Goal: Task Accomplishment & Management: Manage account settings

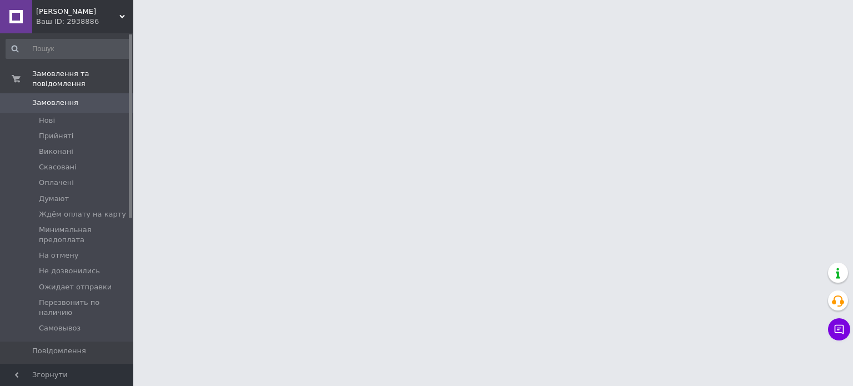
click at [56, 365] on span "Товари та послуги" at bounding box center [67, 370] width 70 height 10
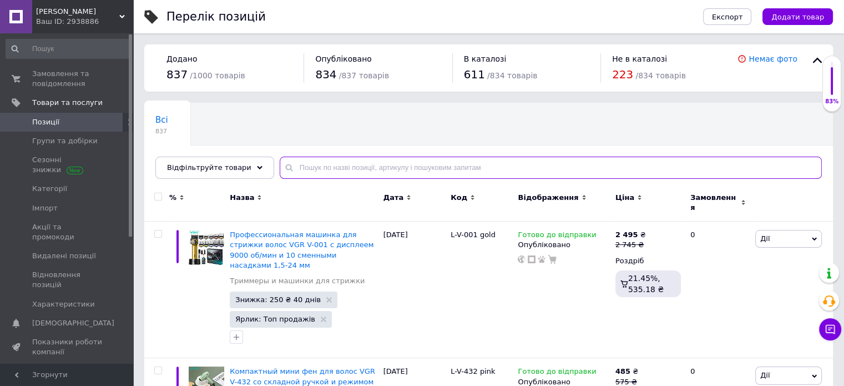
click at [310, 169] on input "text" at bounding box center [551, 168] width 542 height 22
paste input "20451246103438"
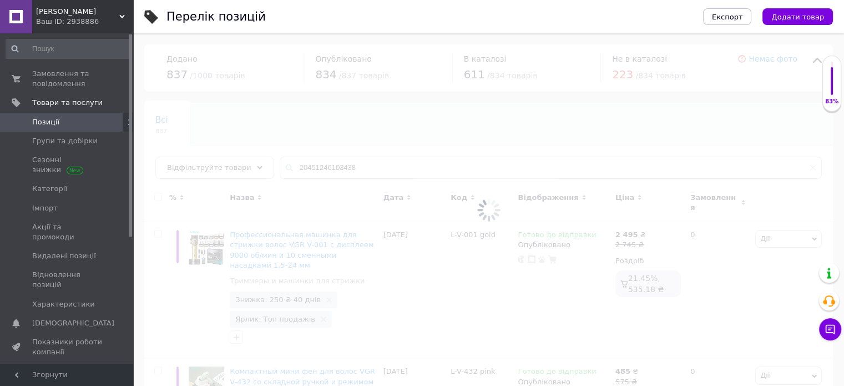
click at [331, 159] on div at bounding box center [488, 209] width 711 height 352
click at [329, 166] on div at bounding box center [488, 209] width 711 height 352
click at [329, 166] on input "20451246103438" at bounding box center [551, 168] width 542 height 22
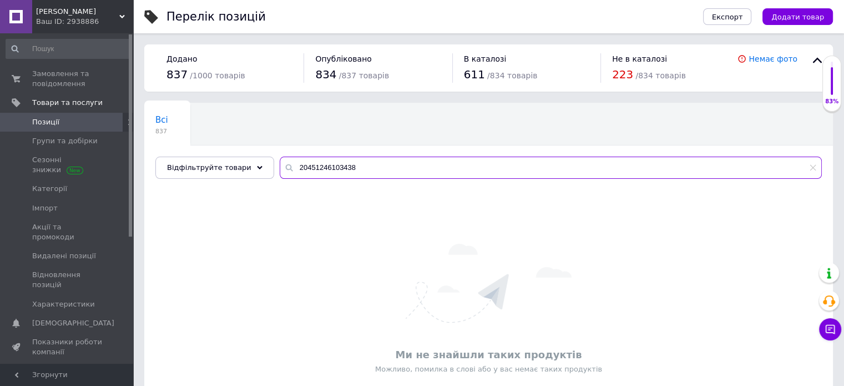
click at [329, 166] on input "20451246103438" at bounding box center [551, 168] width 542 height 22
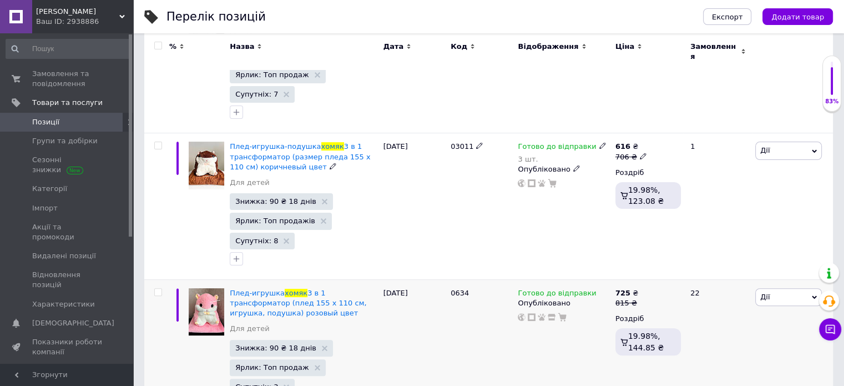
scroll to position [333, 0]
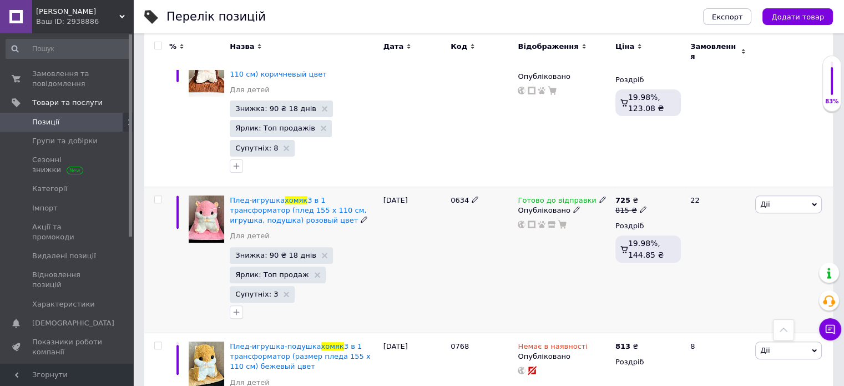
type input "хомяк"
click at [600, 196] on icon at bounding box center [603, 199] width 7 height 7
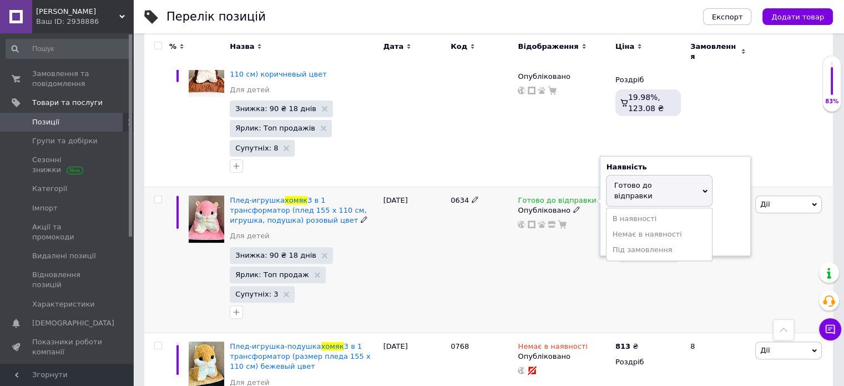
drag, startPoint x: 624, startPoint y: 211, endPoint x: 507, endPoint y: 266, distance: 129.4
click at [619, 226] on li "Немає в наявності" at bounding box center [659, 234] width 105 height 16
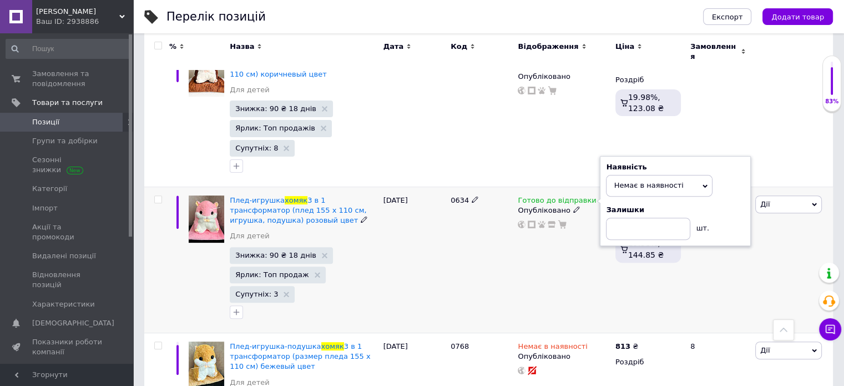
click at [471, 284] on div "0634" at bounding box center [481, 260] width 67 height 146
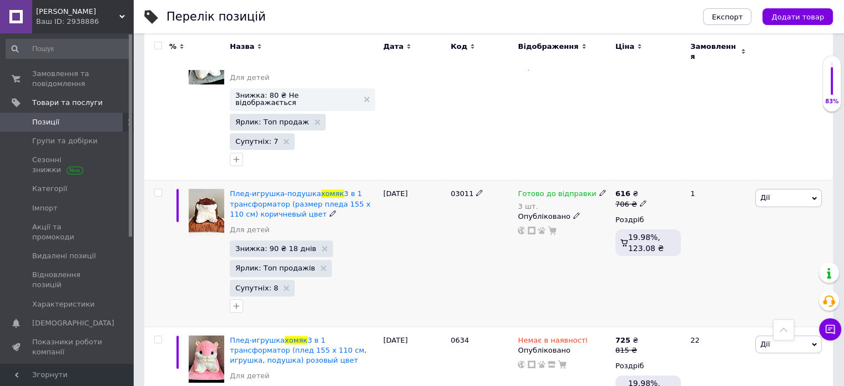
scroll to position [0, 0]
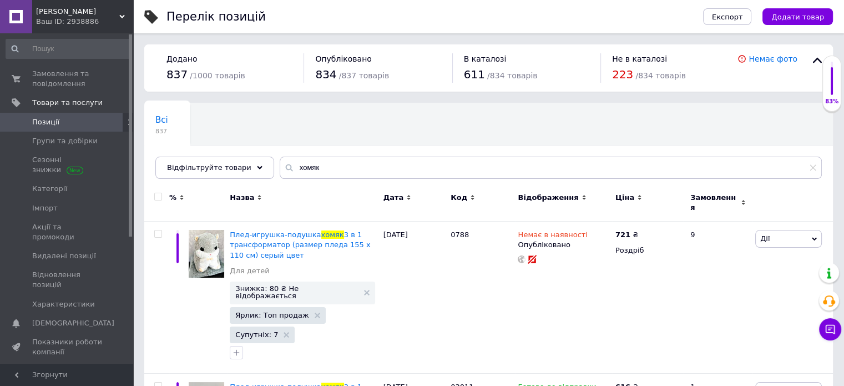
click at [95, 18] on div "Ваш ID: 2938886" at bounding box center [84, 22] width 97 height 10
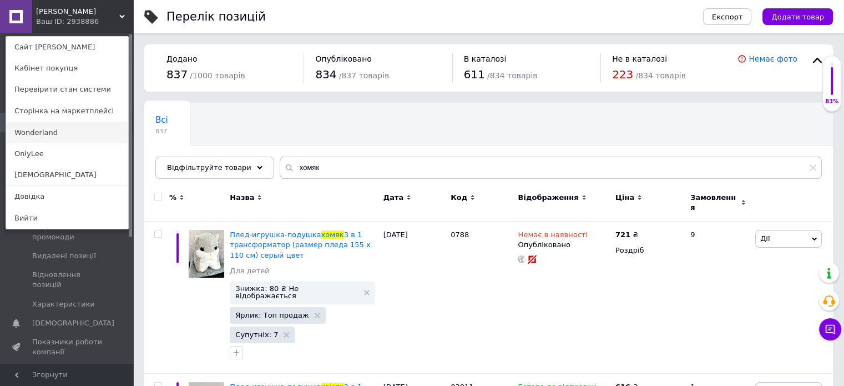
click at [63, 133] on link "Wonderland" at bounding box center [67, 132] width 122 height 21
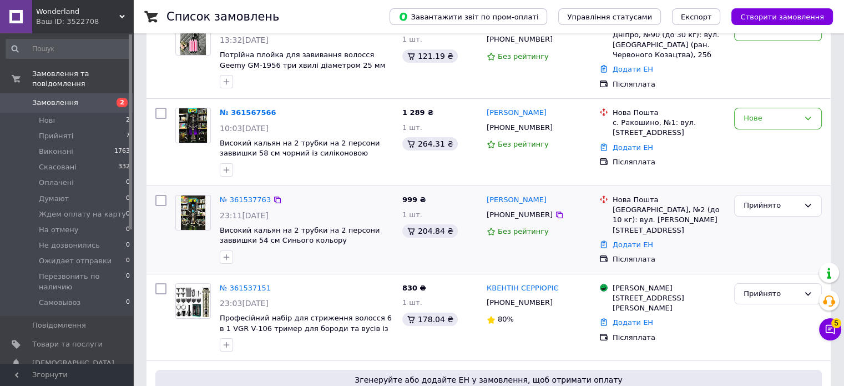
scroll to position [111, 0]
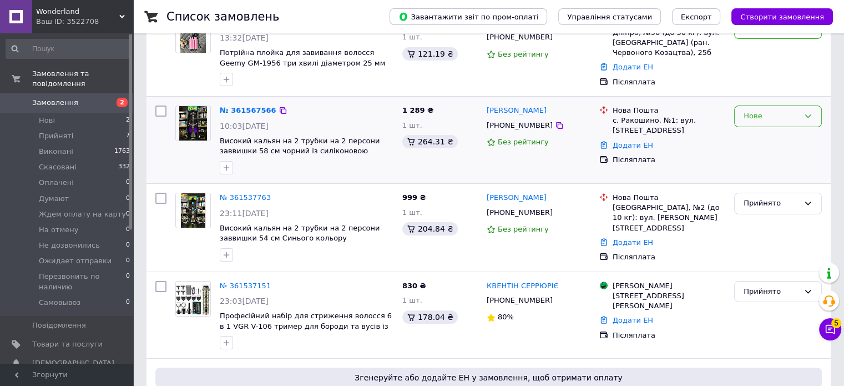
click at [775, 120] on div "Нове" at bounding box center [772, 116] width 56 height 12
click at [770, 138] on li "Прийнято" at bounding box center [778, 139] width 87 height 21
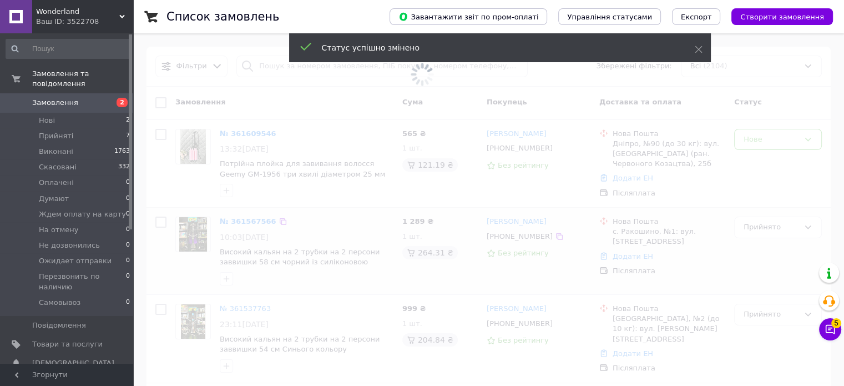
scroll to position [0, 0]
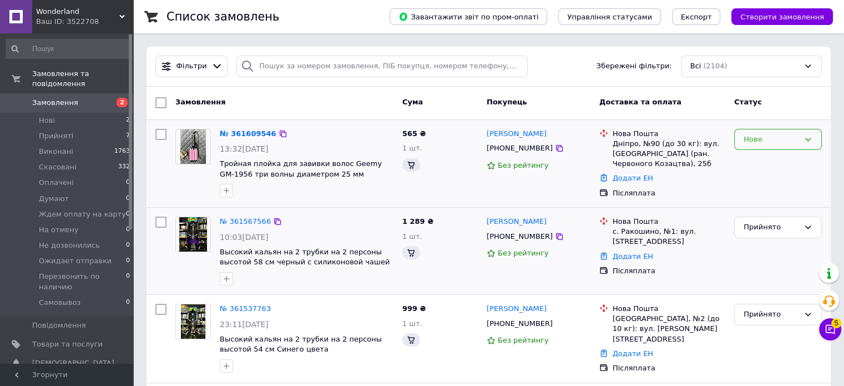
click at [772, 146] on div "Нове" at bounding box center [778, 140] width 88 height 22
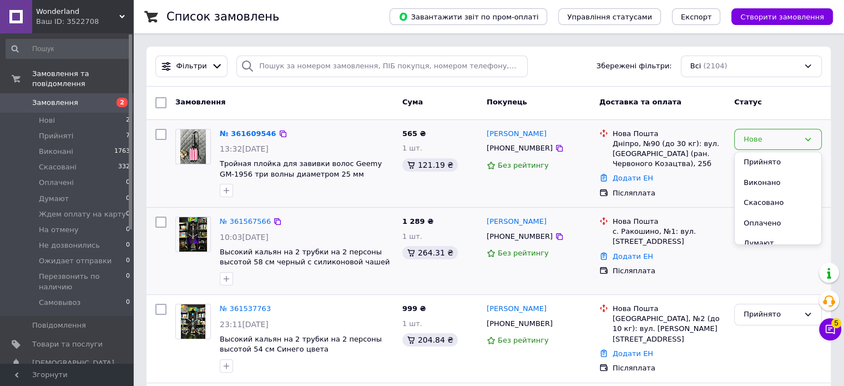
click at [763, 161] on li "Прийнято" at bounding box center [778, 162] width 87 height 21
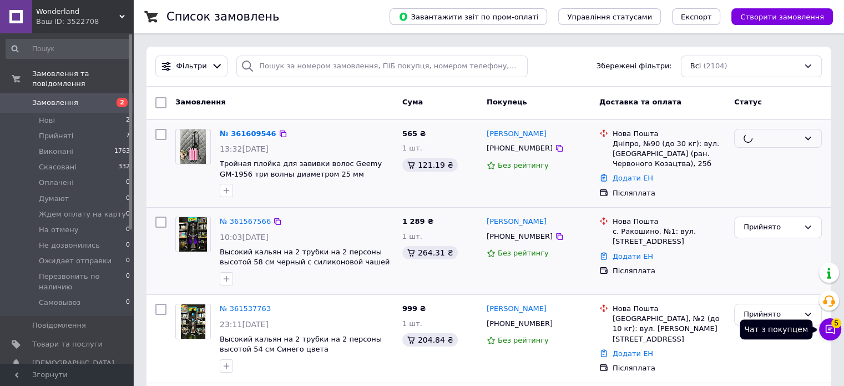
click at [828, 332] on icon at bounding box center [830, 329] width 9 height 9
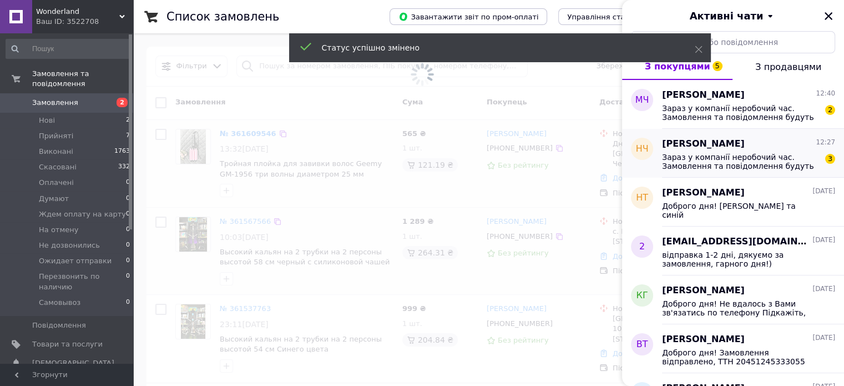
click at [737, 156] on span "Зараз у компанії неробочий час. Замовлення та повідомлення будуть оброблені з 1…" at bounding box center [741, 162] width 158 height 18
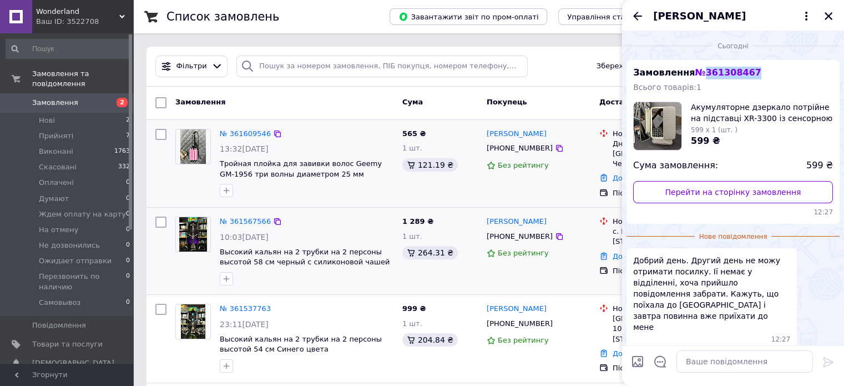
drag, startPoint x: 747, startPoint y: 73, endPoint x: 702, endPoint y: 78, distance: 45.8
click at [702, 78] on div "Замовлення № 361308467 Всього товарів: 1 Акумуляторне дзеркало потрійне на підс…" at bounding box center [733, 142] width 213 height 164
copy span "361308467"
click at [715, 362] on textarea at bounding box center [745, 361] width 137 height 22
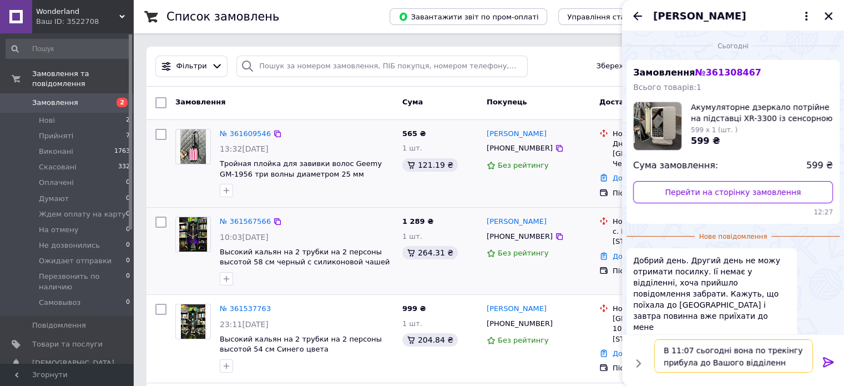
type textarea "В 11:07 сьогодні вона по трекінгу прибула до Вашого відділення"
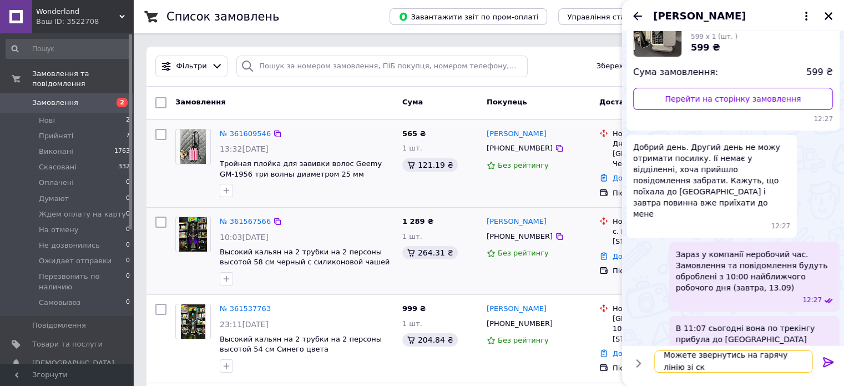
scroll to position [1, 0]
type textarea "Можете звернутись на гарячу лінію зі скаргою"
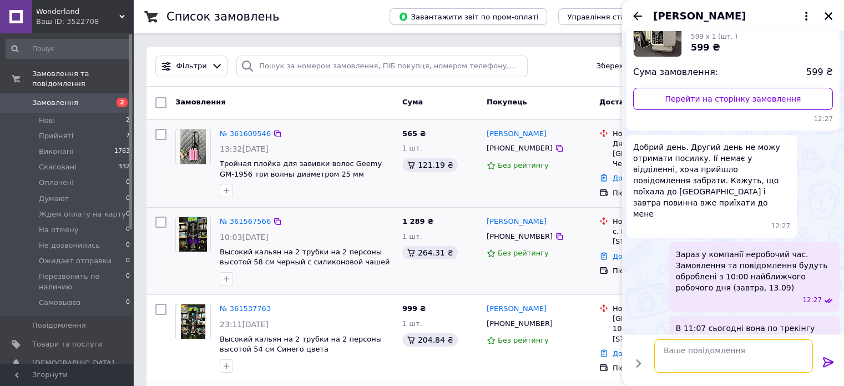
scroll to position [144, 0]
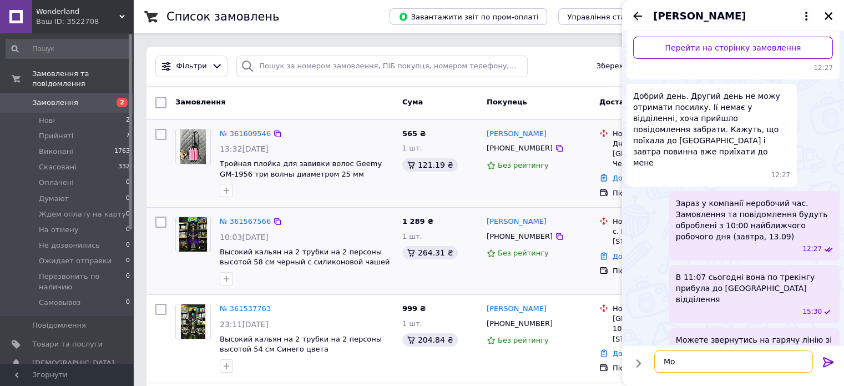
type textarea "М"
type textarea "я"
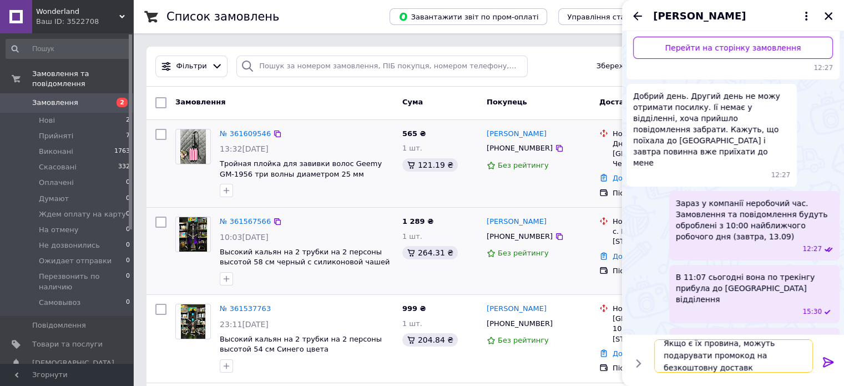
type textarea "Якщо є їх провина, можуть подарувати промокод на безкоштовну доставку"
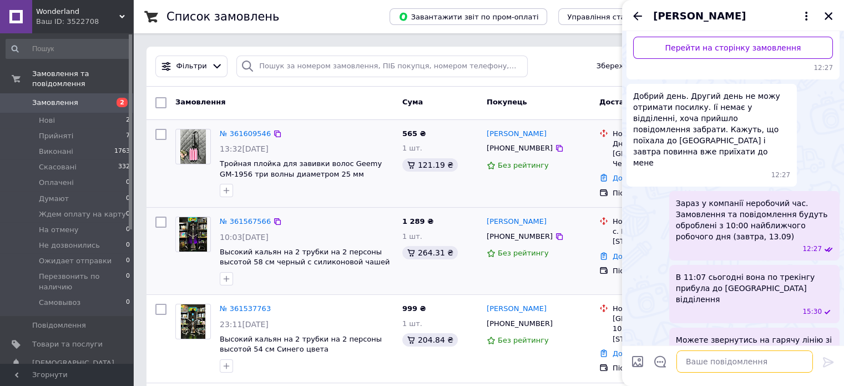
scroll to position [197, 0]
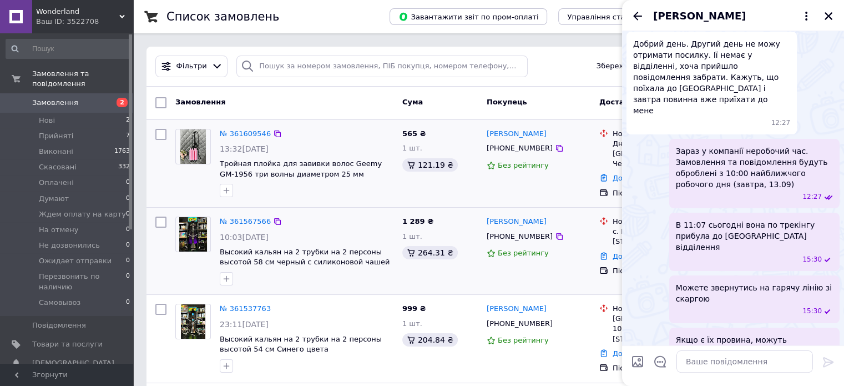
drag, startPoint x: 779, startPoint y: 221, endPoint x: 797, endPoint y: 220, distance: 17.8
click at [797, 220] on div "В 11:07 сьогодні вона по трекінгу прибула до Вашого відділення 15:30" at bounding box center [754, 242] width 170 height 58
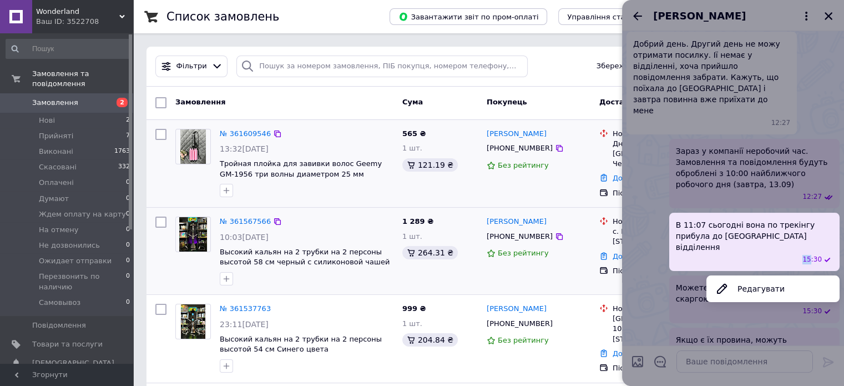
click at [798, 220] on div "В 11:07 сьогодні вона по трекінгу прибула до Вашого відділення 15:30" at bounding box center [754, 242] width 170 height 58
click at [765, 278] on button "Редагувати" at bounding box center [773, 289] width 133 height 22
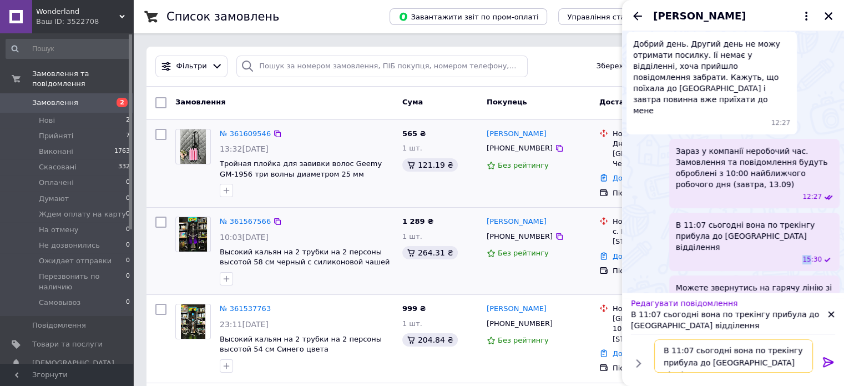
click at [664, 354] on textarea "В 11:07 сьогодні вона по трекінгу прибула до Вашого відділення" at bounding box center [733, 355] width 159 height 33
type textarea "Добрий день! В 11:07 сьогодні вона по трекінгу прибула до Вашого відділення"
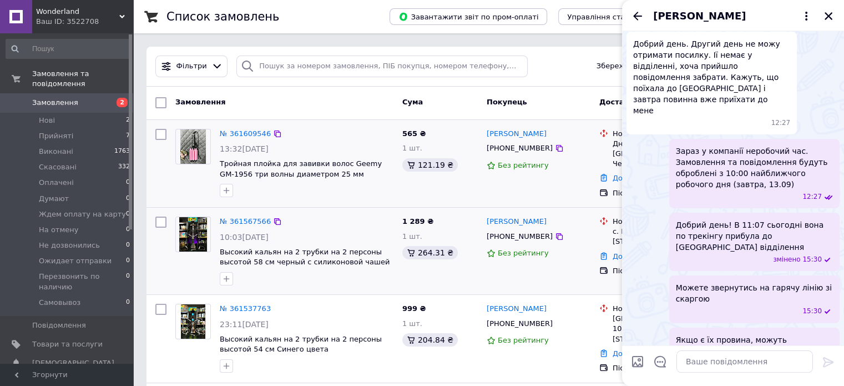
drag, startPoint x: 832, startPoint y: 17, endPoint x: 810, endPoint y: 77, distance: 64.5
click at [832, 16] on icon "Закрити" at bounding box center [829, 16] width 10 height 10
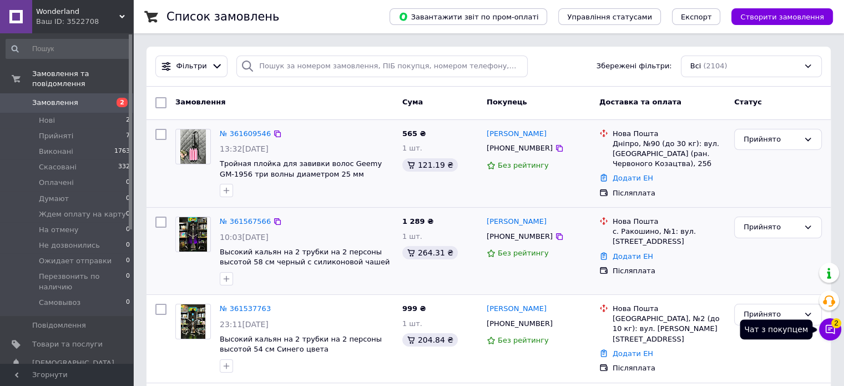
click at [835, 334] on icon at bounding box center [830, 329] width 11 height 11
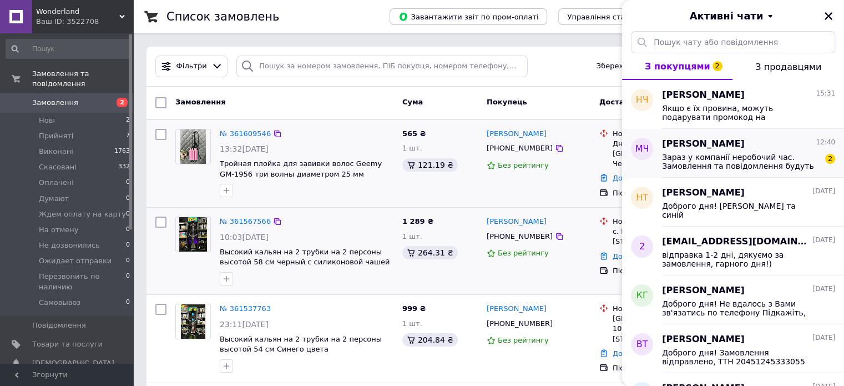
click at [726, 160] on span "Зараз у компанії неробочий час. Замовлення та повідомлення будуть оброблені з 1…" at bounding box center [741, 162] width 158 height 18
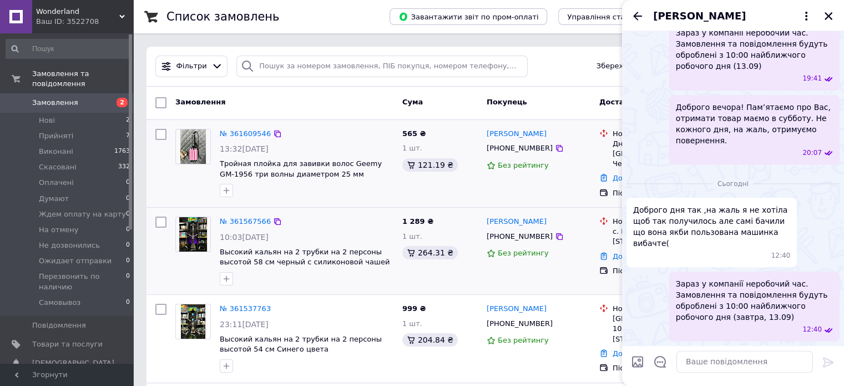
scroll to position [1877, 0]
drag, startPoint x: 760, startPoint y: 254, endPoint x: 783, endPoint y: 244, distance: 24.9
click at [783, 244] on span "Доброго дня так ,на жаль я не хотіла щоб так получилось але самі бачили що вона…" at bounding box center [711, 226] width 157 height 44
click at [691, 361] on textarea at bounding box center [745, 361] width 137 height 22
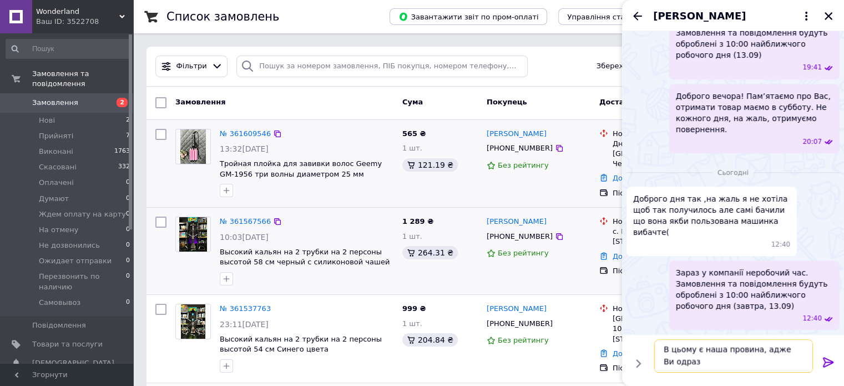
scroll to position [1, 0]
type textarea "В цьому є наша провина, адже Ви одразу просили надіслати в блістері."
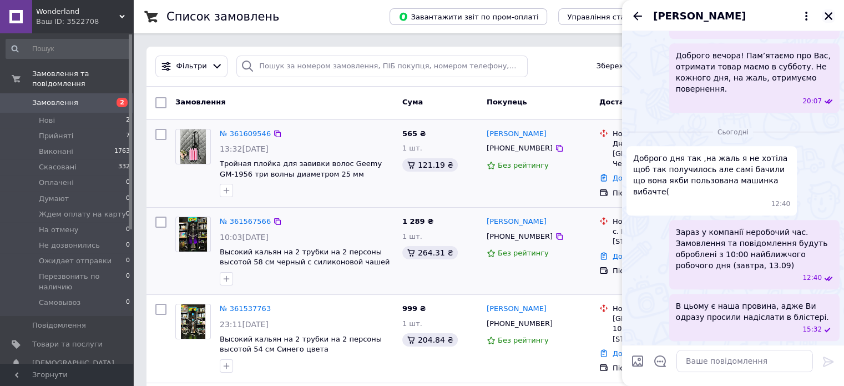
click at [831, 12] on icon "Закрити" at bounding box center [829, 16] width 10 height 10
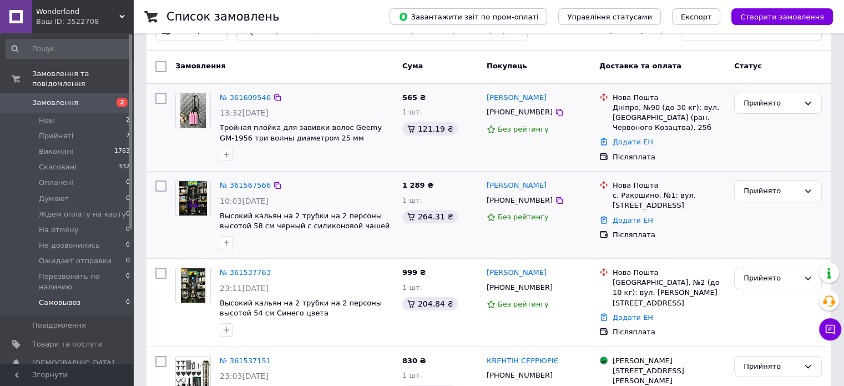
scroll to position [56, 0]
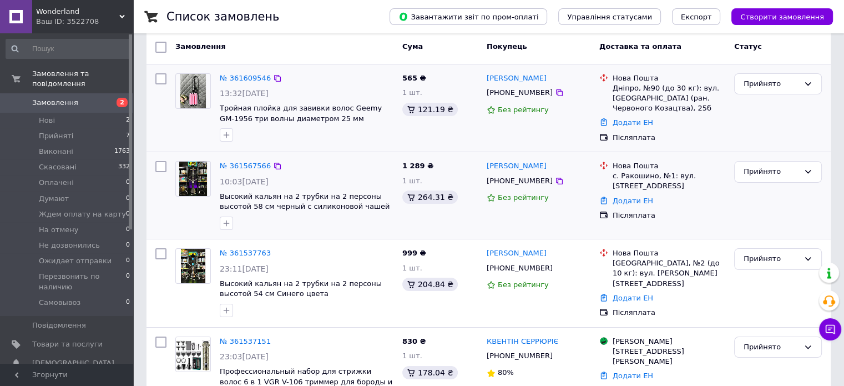
drag, startPoint x: 36, startPoint y: 336, endPoint x: 44, endPoint y: 337, distance: 7.8
click at [36, 339] on span "Товари та послуги" at bounding box center [67, 344] width 70 height 10
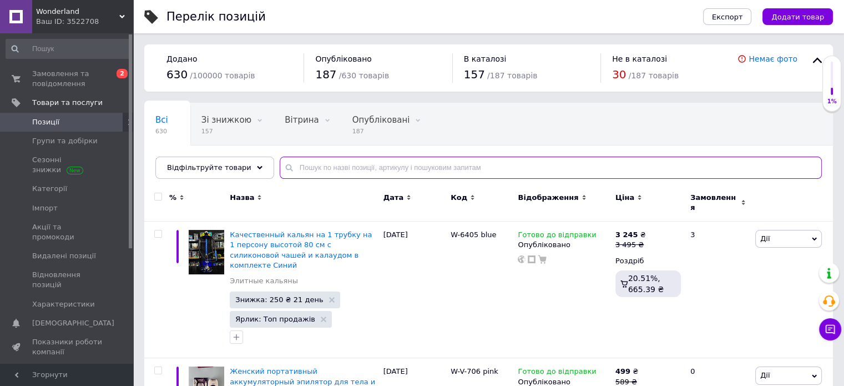
click at [314, 167] on input "text" at bounding box center [551, 168] width 542 height 22
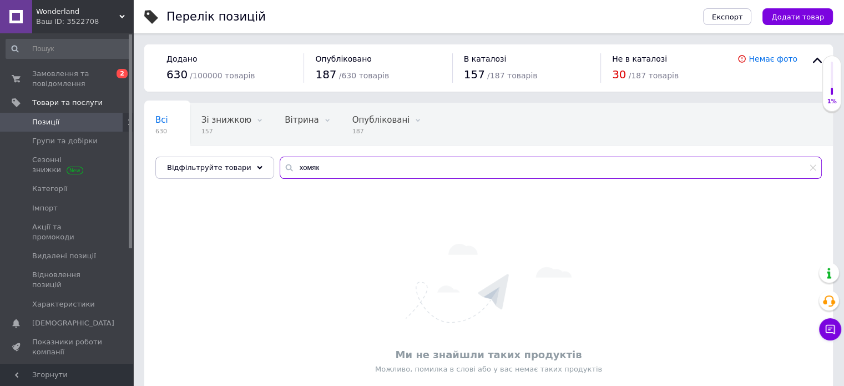
type input "хомяк"
click at [64, 14] on span "Wonderland" at bounding box center [77, 12] width 83 height 10
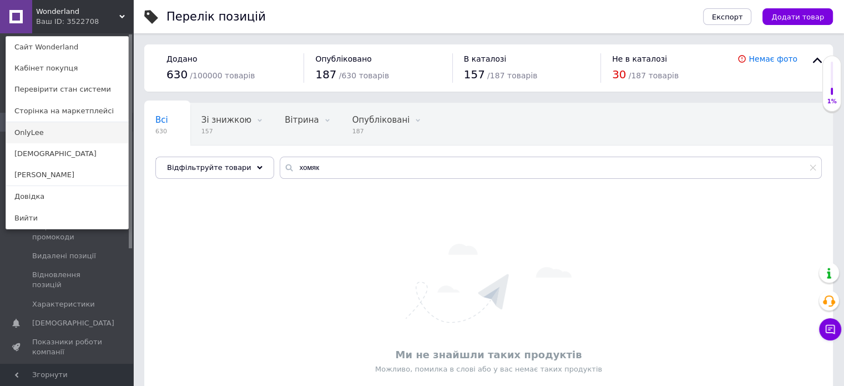
click at [45, 135] on link "OnlyLee" at bounding box center [67, 132] width 122 height 21
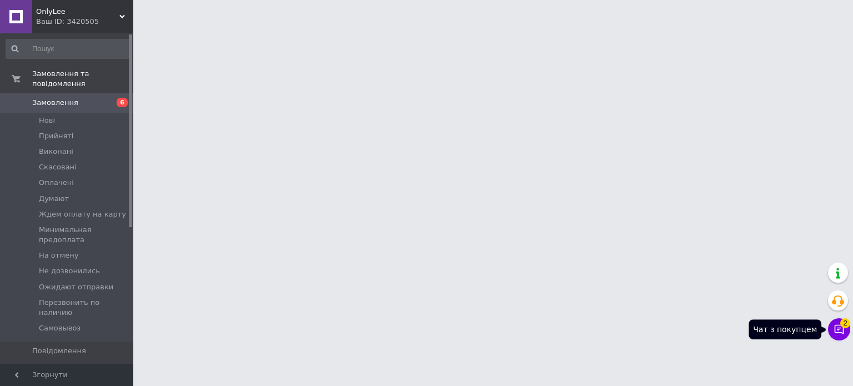
click at [836, 331] on icon at bounding box center [838, 329] width 11 height 11
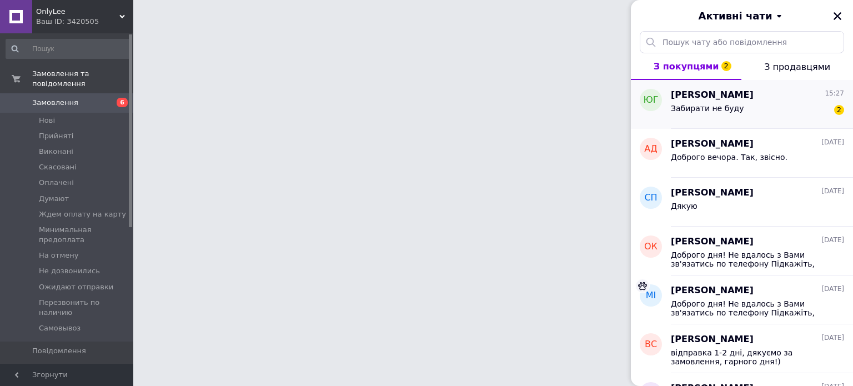
click at [738, 110] on div "Забирати не буду 2" at bounding box center [757, 111] width 173 height 18
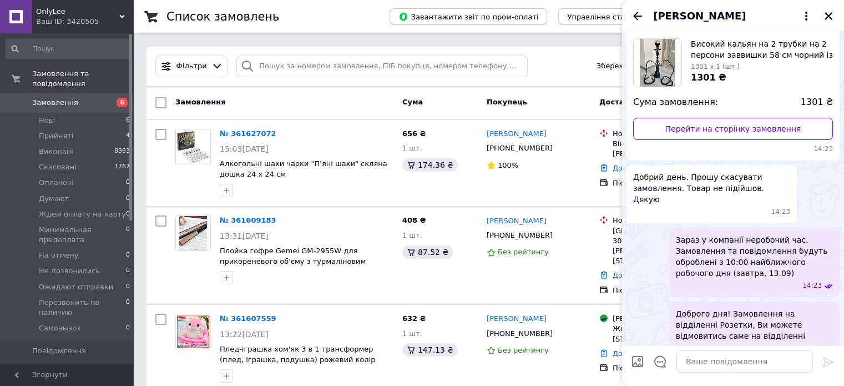
scroll to position [161, 0]
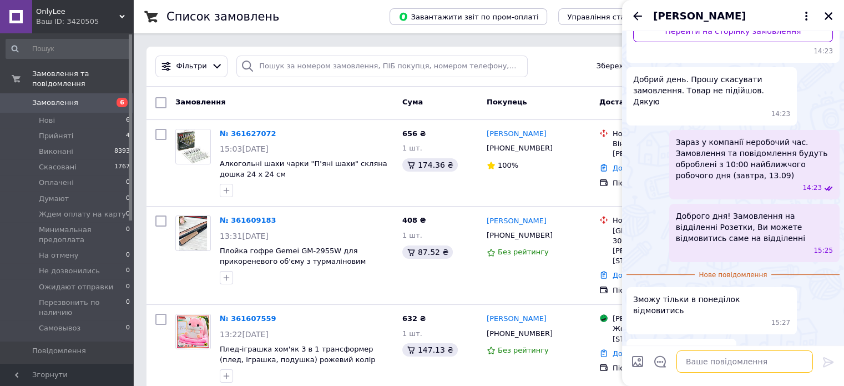
click at [729, 365] on textarea at bounding box center [745, 361] width 137 height 22
type textarea "В"
type textarea "Добре"
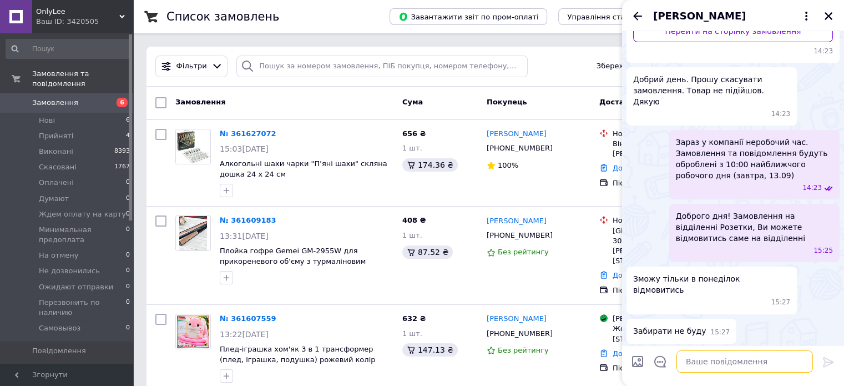
scroll to position [170, 0]
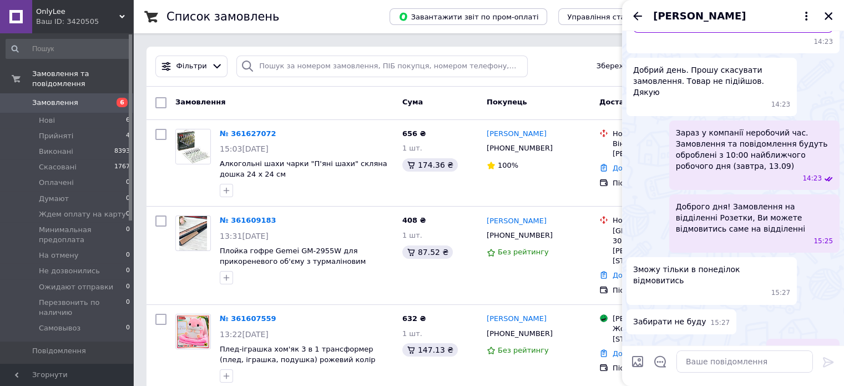
drag, startPoint x: 827, startPoint y: 14, endPoint x: 679, endPoint y: 105, distance: 173.9
click at [828, 16] on icon "Закрити" at bounding box center [829, 16] width 8 height 8
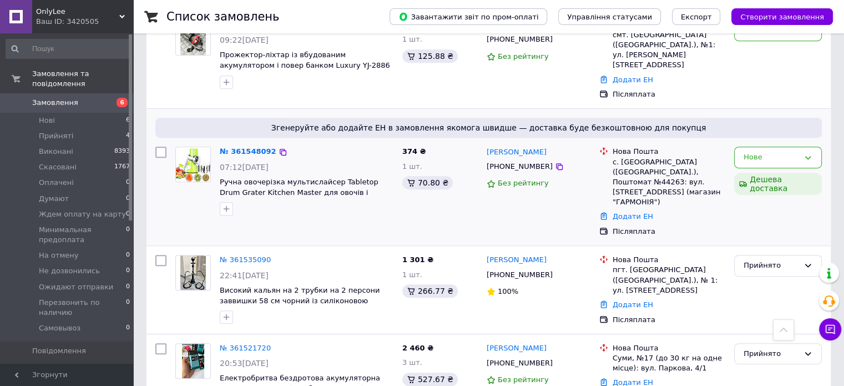
scroll to position [500, 0]
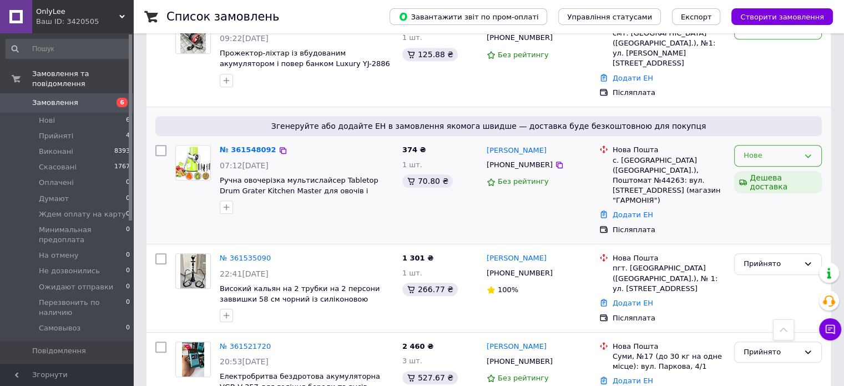
drag, startPoint x: 815, startPoint y: 135, endPoint x: 813, endPoint y: 140, distance: 6.0
click at [815, 145] on div "Нове" at bounding box center [778, 156] width 88 height 22
click at [759, 169] on li "Прийнято" at bounding box center [778, 179] width 87 height 21
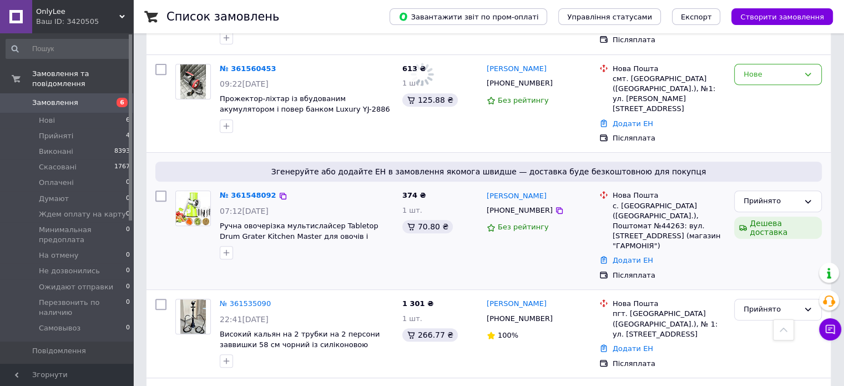
scroll to position [389, 0]
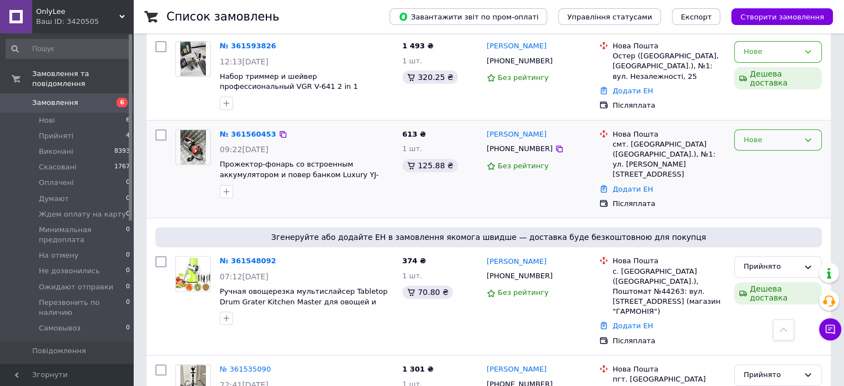
click at [808, 135] on icon at bounding box center [808, 139] width 9 height 9
click at [774, 153] on li "Прийнято" at bounding box center [778, 163] width 87 height 21
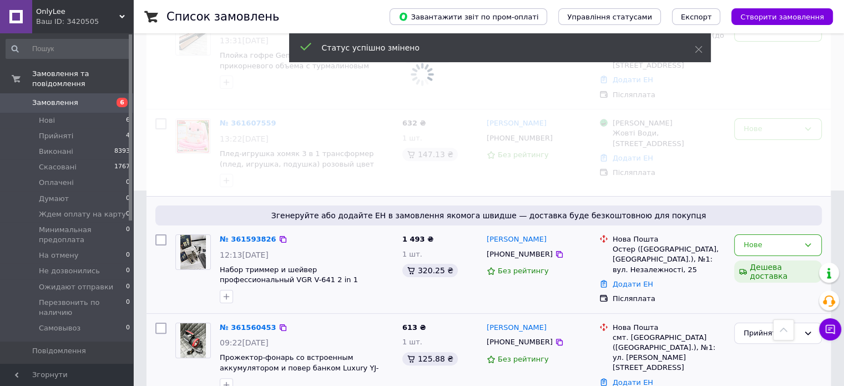
scroll to position [167, 0]
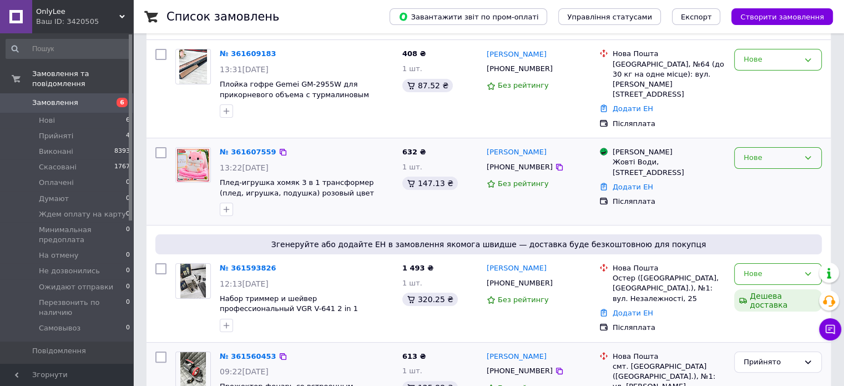
drag, startPoint x: 777, startPoint y: 152, endPoint x: 779, endPoint y: 157, distance: 5.8
click at [778, 153] on div "Нове" at bounding box center [772, 158] width 56 height 12
click at [769, 171] on li "Прийнято" at bounding box center [778, 181] width 87 height 21
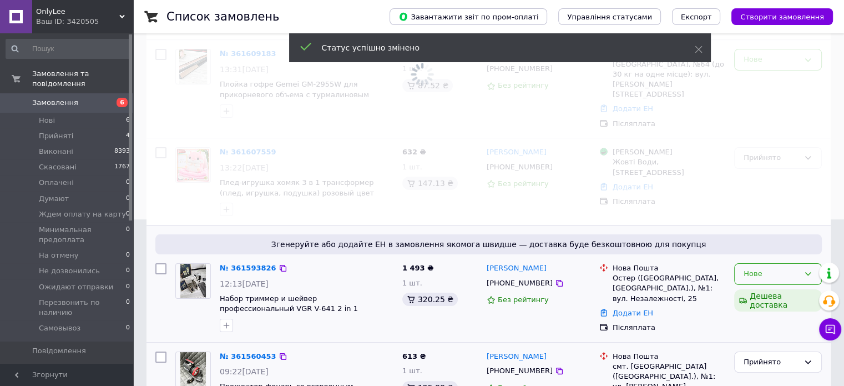
click at [773, 268] on div "Нове" at bounding box center [772, 274] width 56 height 12
click at [771, 287] on li "Прийнято" at bounding box center [778, 297] width 87 height 21
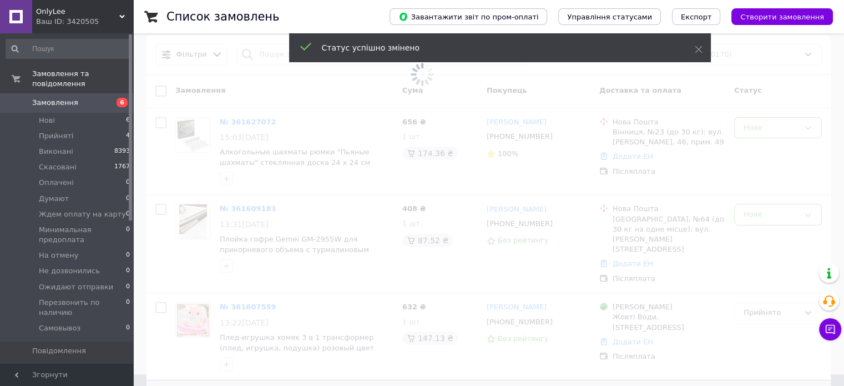
scroll to position [0, 0]
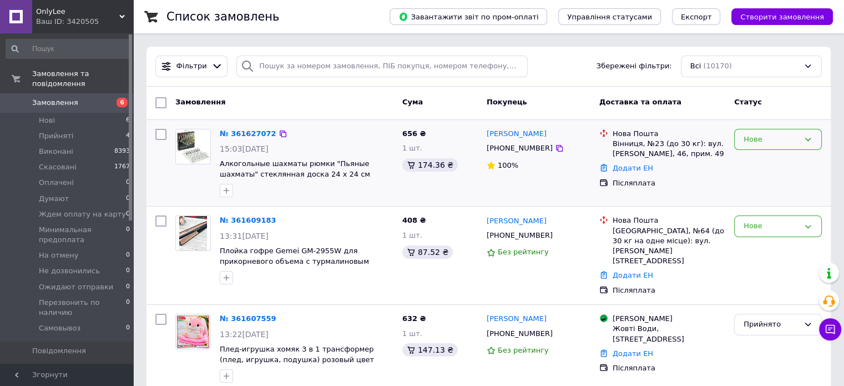
click at [788, 145] on div "Нове" at bounding box center [778, 140] width 88 height 22
click at [768, 163] on li "Прийнято" at bounding box center [778, 162] width 87 height 21
click at [789, 226] on div "Нове" at bounding box center [772, 226] width 56 height 12
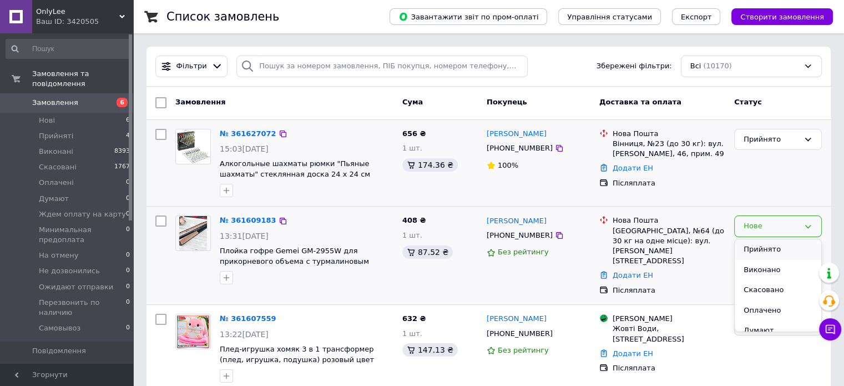
click at [757, 250] on li "Прийнято" at bounding box center [778, 249] width 87 height 21
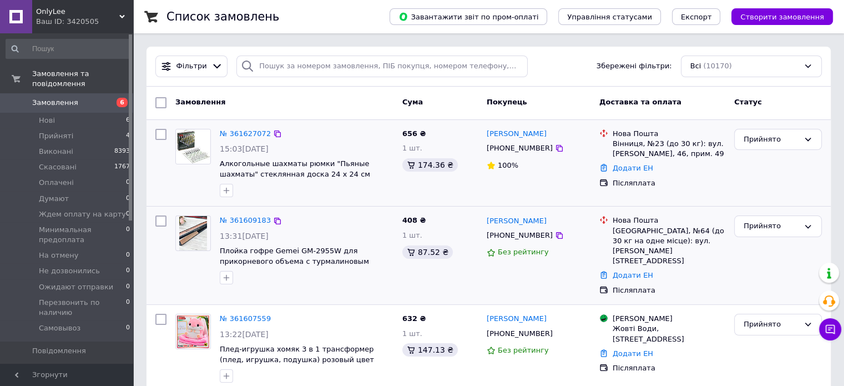
click at [62, 365] on span "Товари та послуги" at bounding box center [67, 370] width 70 height 10
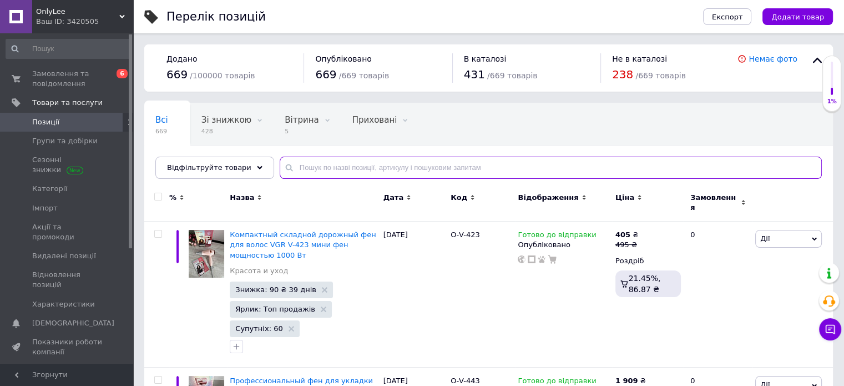
click at [318, 168] on input "text" at bounding box center [551, 168] width 542 height 22
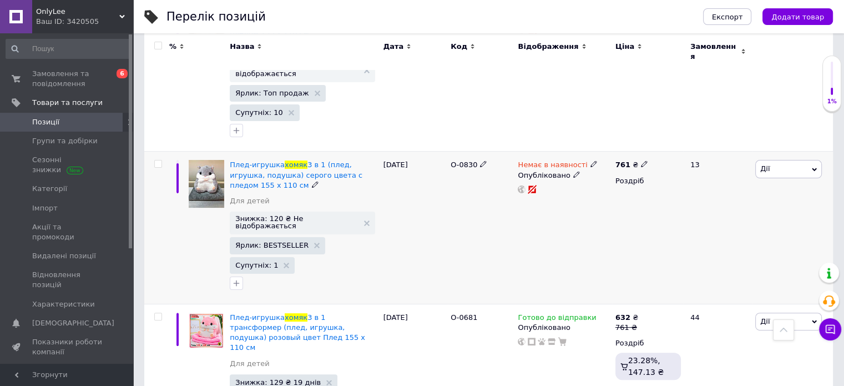
scroll to position [258, 0]
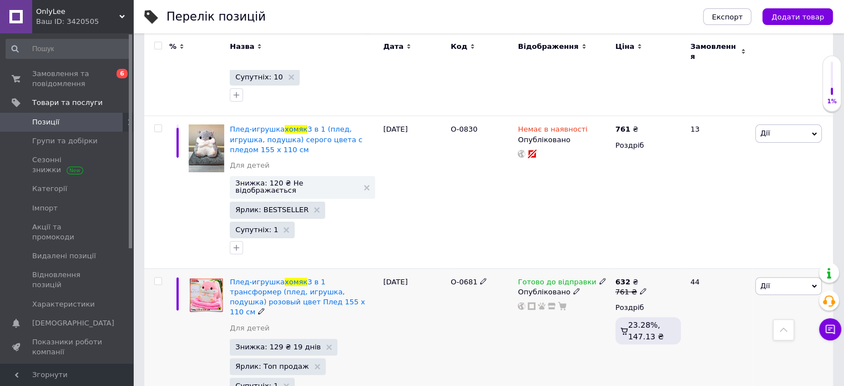
click at [600, 278] on icon at bounding box center [603, 281] width 7 height 7
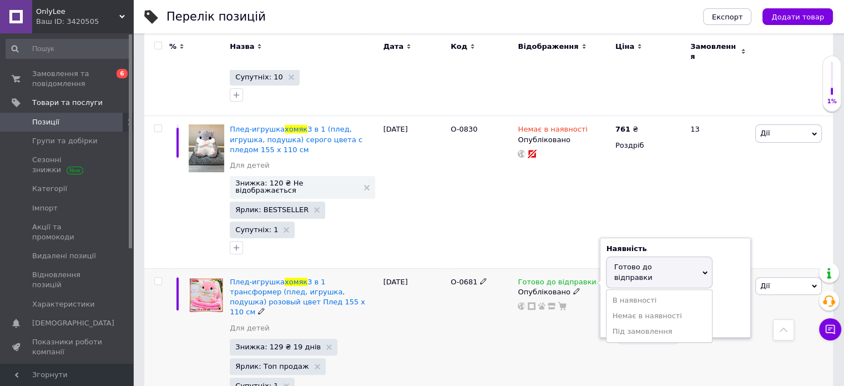
click at [619, 308] on li "Немає в наявності" at bounding box center [659, 316] width 105 height 16
click at [533, 291] on div "Готово до відправки Наявність Немає в наявності В наявності Під замовлення Гото…" at bounding box center [563, 346] width 97 height 156
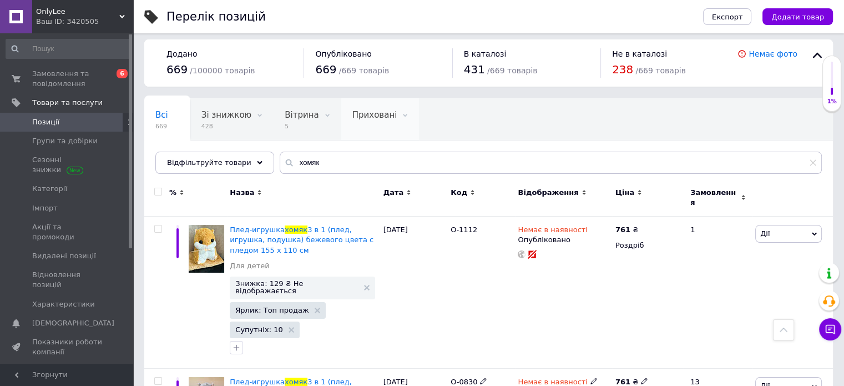
scroll to position [0, 0]
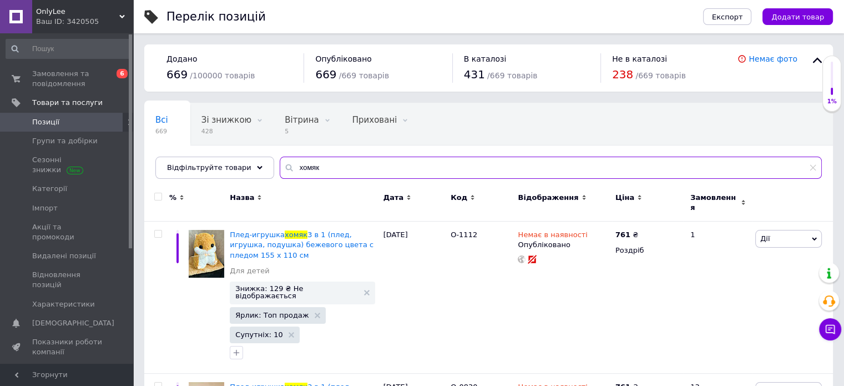
click at [326, 167] on input "хомяк" at bounding box center [551, 168] width 542 height 22
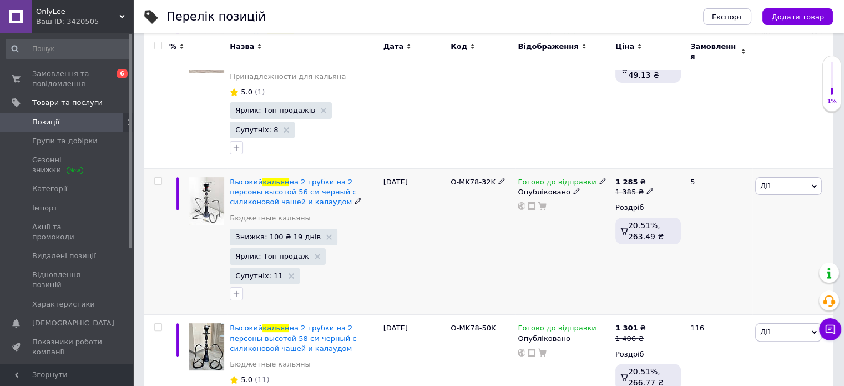
scroll to position [222, 0]
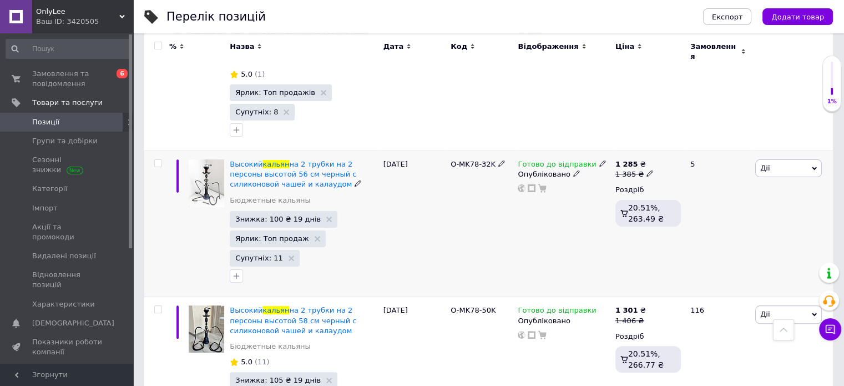
drag, startPoint x: 592, startPoint y: 159, endPoint x: 599, endPoint y: 172, distance: 13.9
click at [600, 160] on icon at bounding box center [603, 163] width 7 height 7
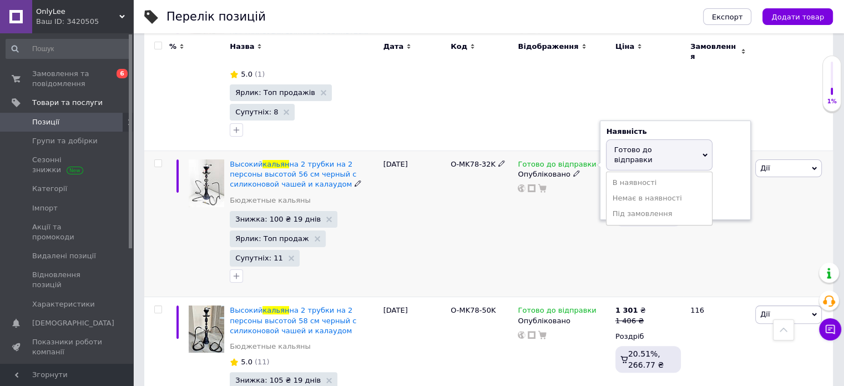
click at [616, 190] on li "Немає в наявності" at bounding box center [659, 198] width 105 height 16
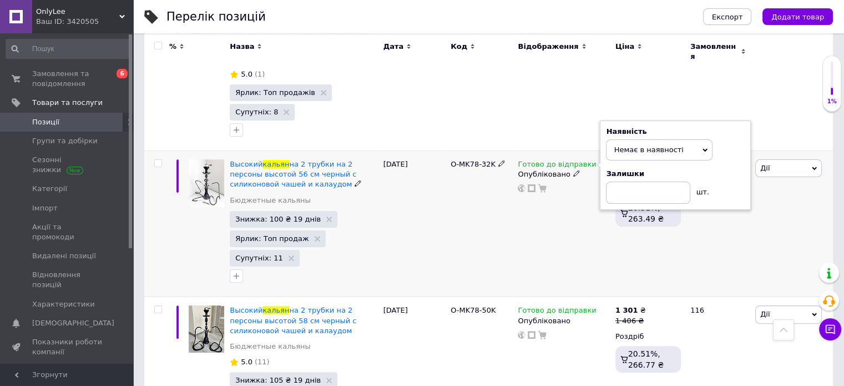
drag, startPoint x: 476, startPoint y: 228, endPoint x: 486, endPoint y: 234, distance: 12.0
click at [477, 228] on div "О-MK78-32K" at bounding box center [481, 224] width 67 height 146
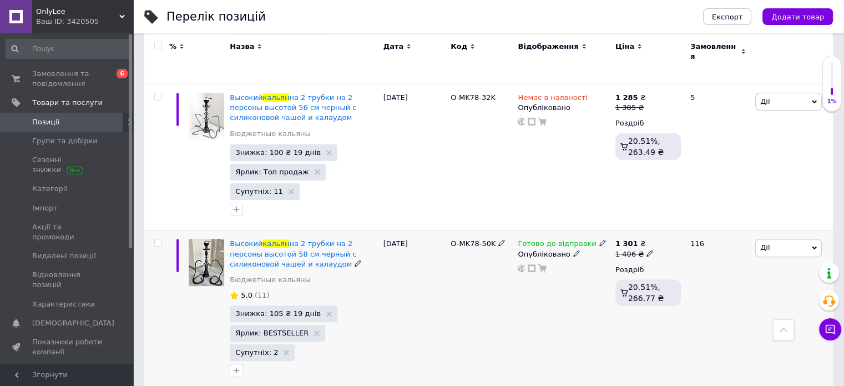
scroll to position [333, 0]
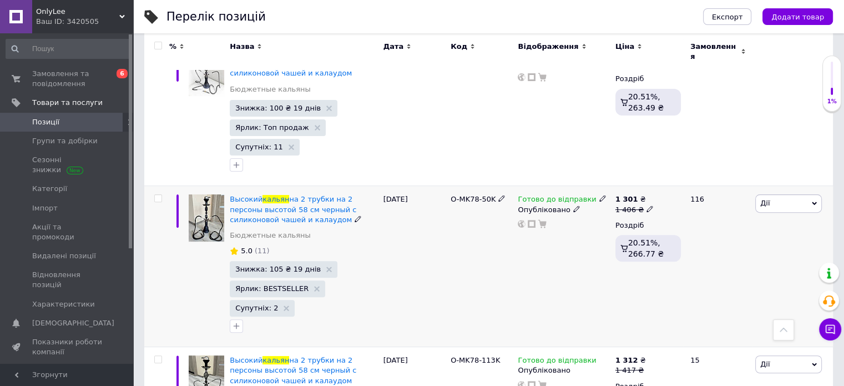
click at [592, 195] on div "Готово до відправки" at bounding box center [562, 199] width 88 height 10
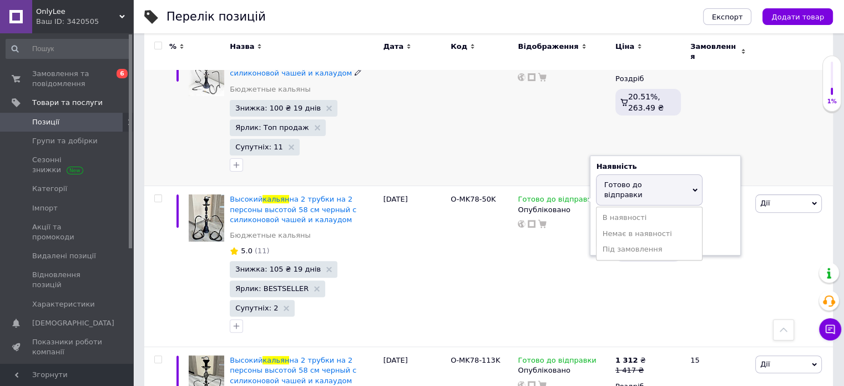
click at [548, 134] on div "Немає в наявності Опубліковано" at bounding box center [563, 113] width 97 height 146
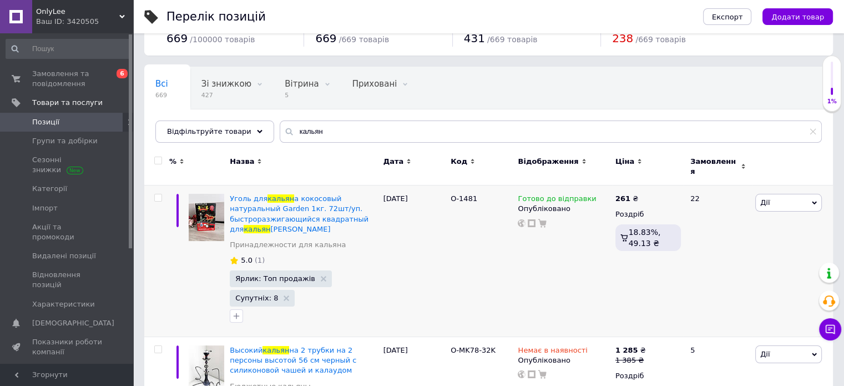
scroll to position [56, 0]
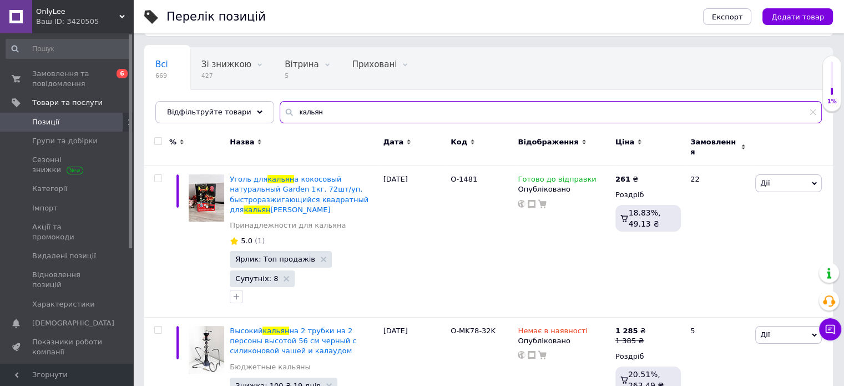
click at [316, 117] on input "кальян" at bounding box center [551, 112] width 542 height 22
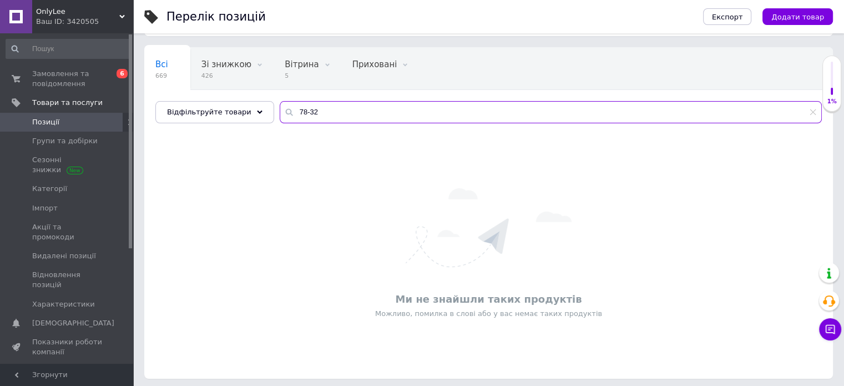
type input "78-32"
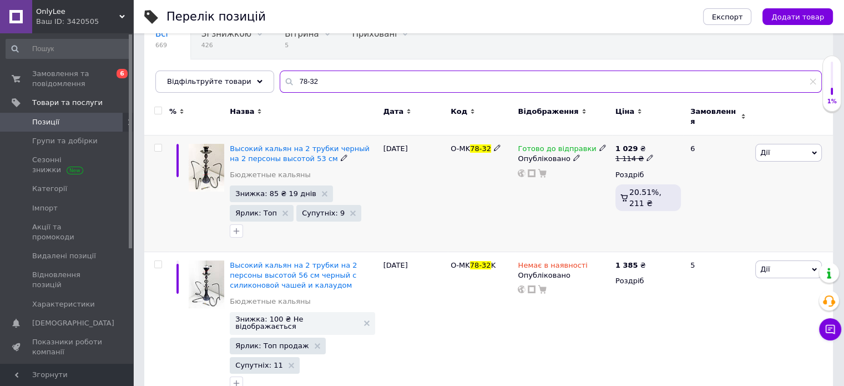
scroll to position [102, 0]
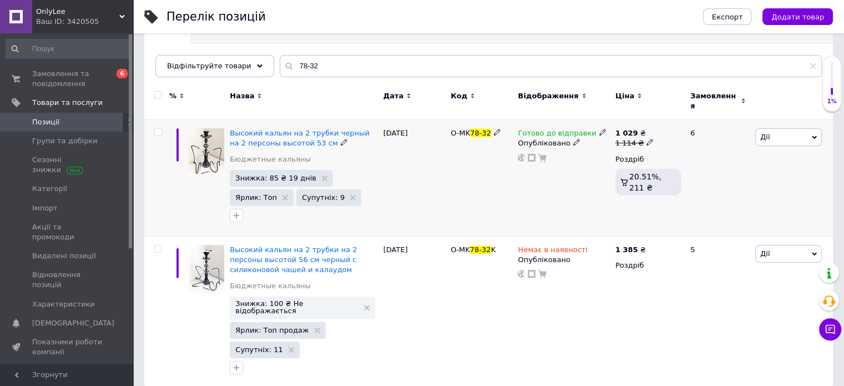
click at [600, 128] on span at bounding box center [603, 132] width 7 height 8
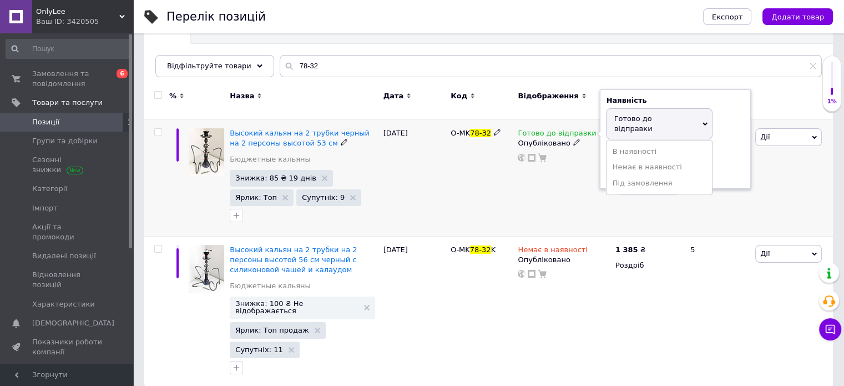
drag, startPoint x: 622, startPoint y: 150, endPoint x: 555, endPoint y: 200, distance: 84.0
click at [622, 159] on li "Немає в наявності" at bounding box center [659, 167] width 105 height 16
click at [566, 208] on div "Готово до відправки Наявність Немає в наявності В наявності Під замовлення Гото…" at bounding box center [563, 178] width 97 height 117
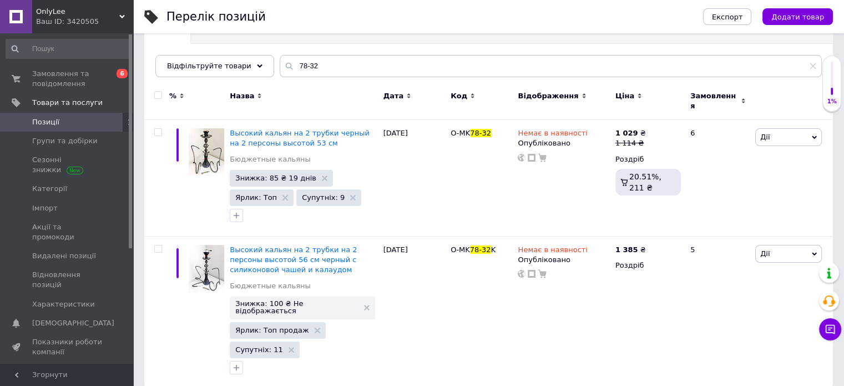
drag, startPoint x: 77, startPoint y: 11, endPoint x: 82, endPoint y: 38, distance: 27.6
click at [77, 12] on span "OnlyLee" at bounding box center [77, 12] width 83 height 10
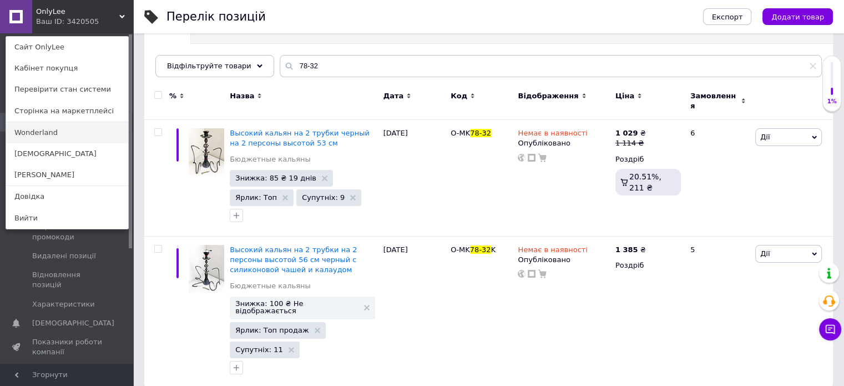
click at [43, 130] on link "Wonderland" at bounding box center [67, 132] width 122 height 21
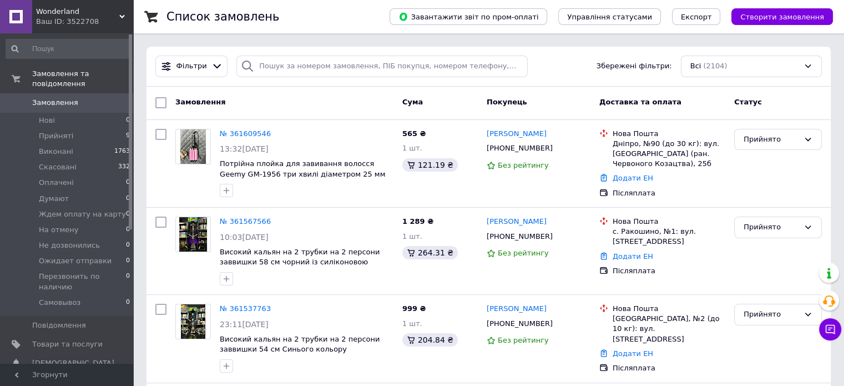
click at [77, 15] on span "Wonderland" at bounding box center [77, 12] width 83 height 10
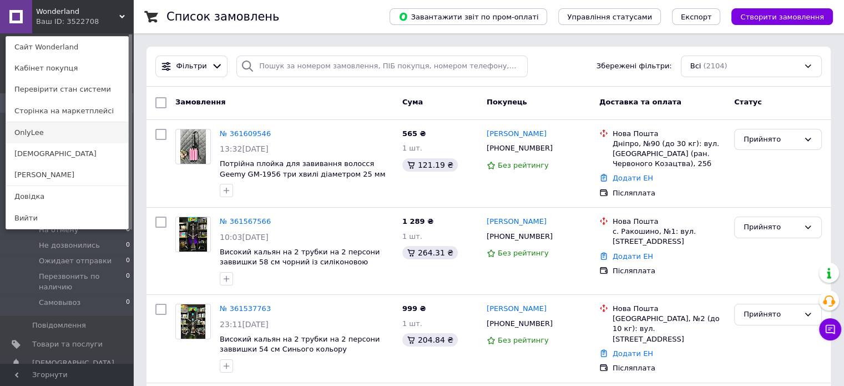
click at [33, 135] on link "OnlyLee" at bounding box center [67, 132] width 122 height 21
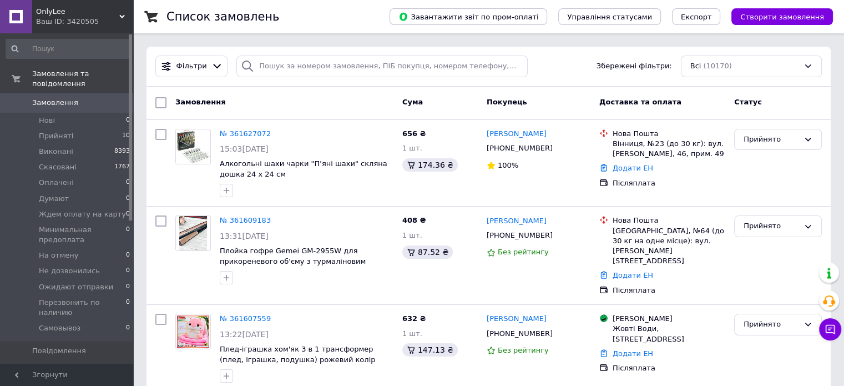
click at [77, 20] on div "Ваш ID: 3420505" at bounding box center [84, 22] width 97 height 10
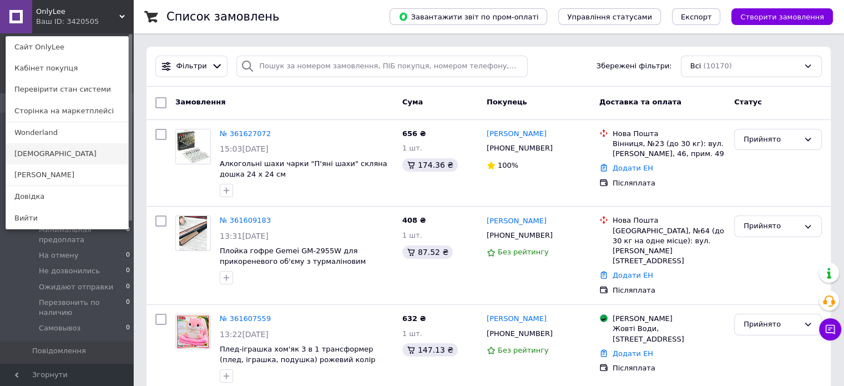
click at [36, 155] on link "[DEMOGRAPHIC_DATA]" at bounding box center [67, 153] width 122 height 21
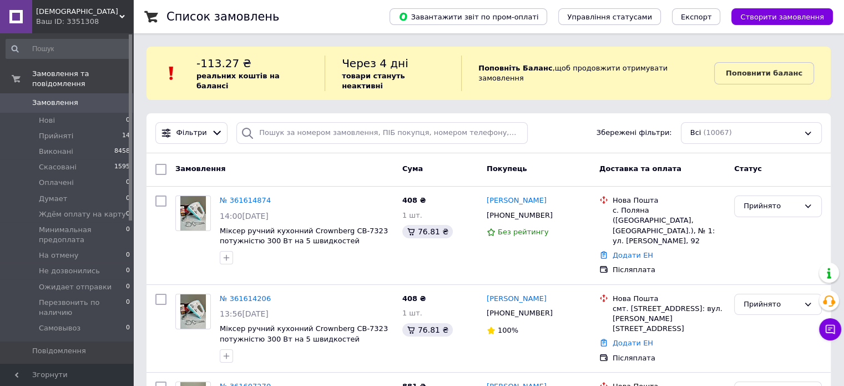
click at [84, 15] on span "[DEMOGRAPHIC_DATA]" at bounding box center [77, 12] width 83 height 10
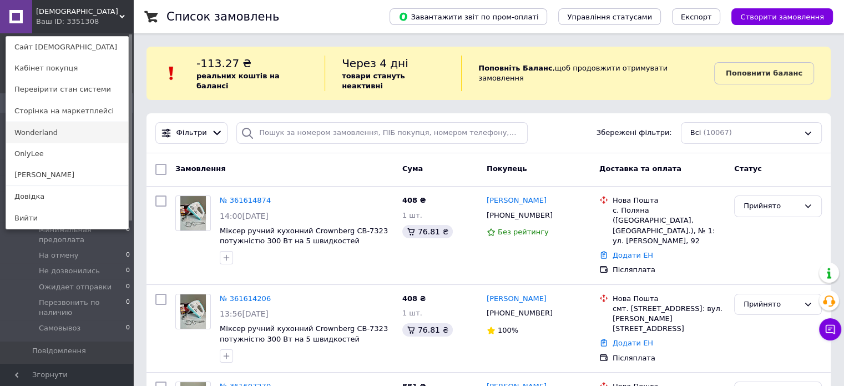
click at [38, 134] on link "Wonderland" at bounding box center [67, 132] width 122 height 21
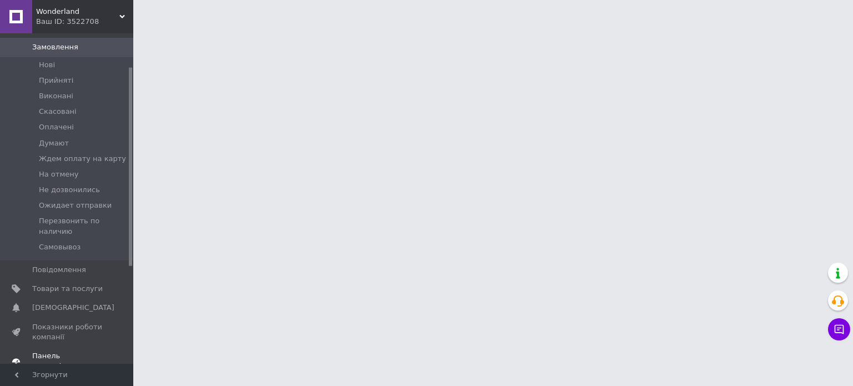
click at [63, 351] on span "Панель управління" at bounding box center [67, 361] width 70 height 20
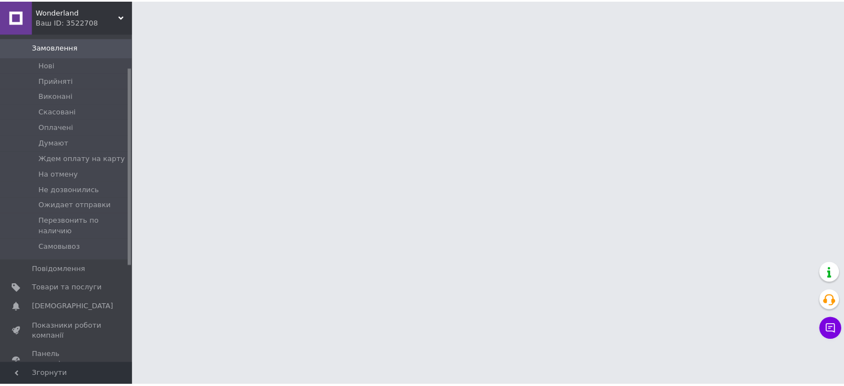
scroll to position [34, 0]
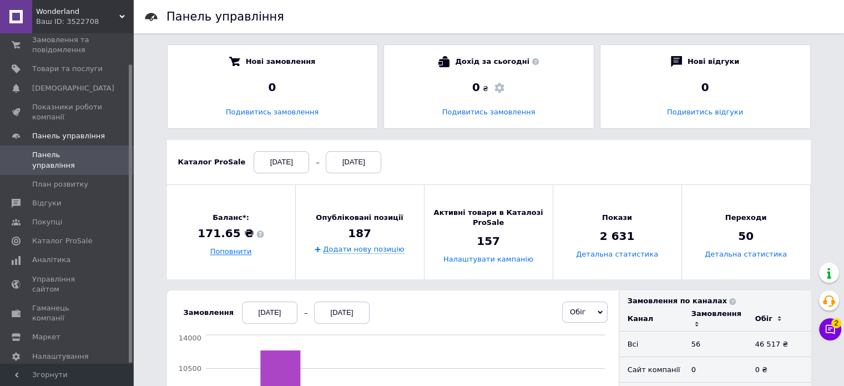
click at [233, 252] on link "Поповнити" at bounding box center [231, 252] width 42 height 8
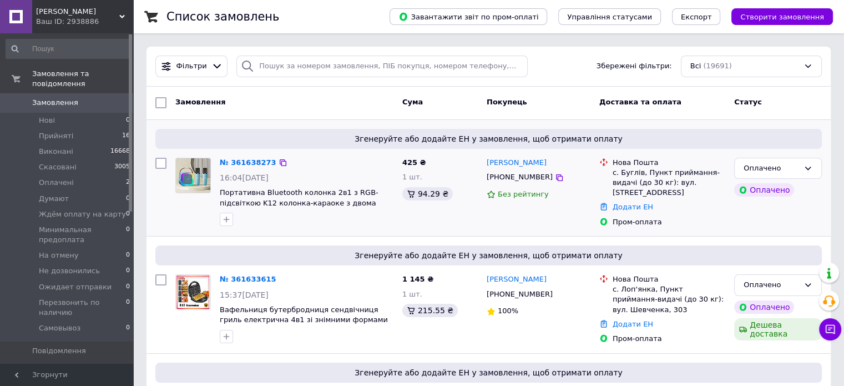
scroll to position [167, 0]
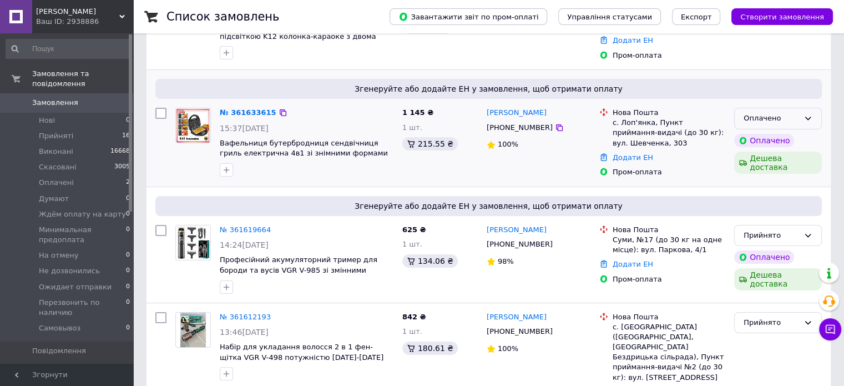
drag, startPoint x: 814, startPoint y: 117, endPoint x: 810, endPoint y: 123, distance: 7.2
click at [813, 117] on div "Оплачено" at bounding box center [778, 119] width 88 height 22
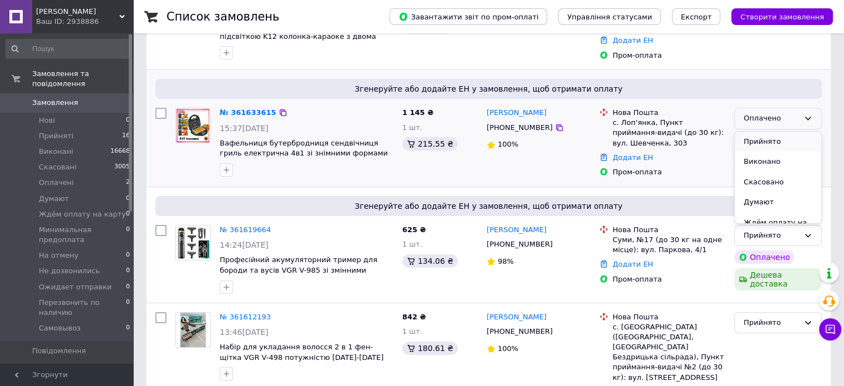
click at [760, 137] on li "Прийнято" at bounding box center [778, 142] width 87 height 21
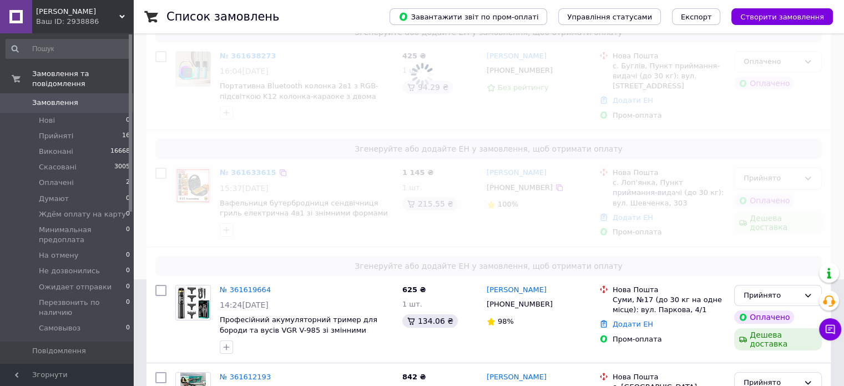
scroll to position [56, 0]
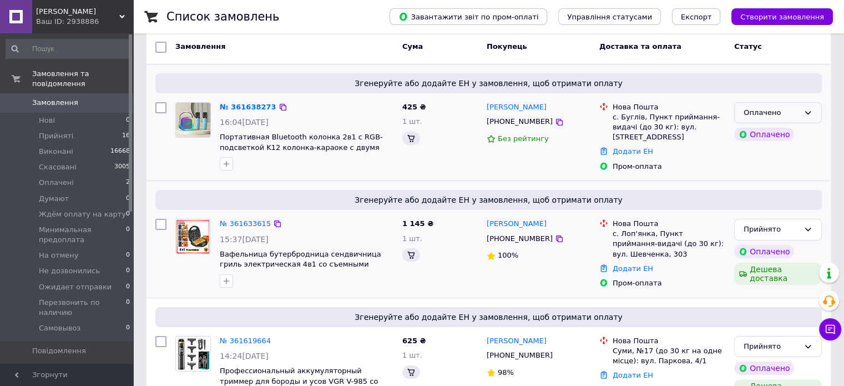
click at [798, 112] on div "Оплачено" at bounding box center [772, 113] width 56 height 12
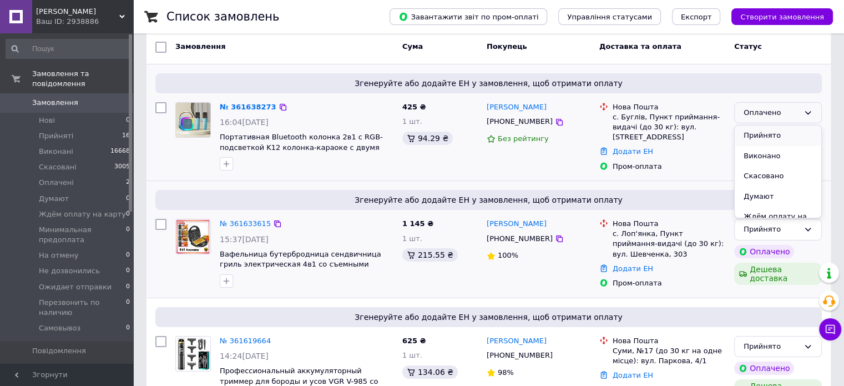
click at [761, 133] on li "Прийнято" at bounding box center [778, 135] width 87 height 21
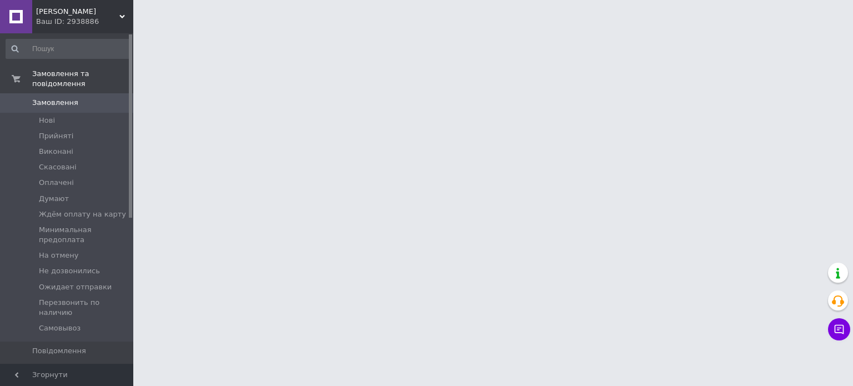
click at [52, 384] on span "[DEMOGRAPHIC_DATA]" at bounding box center [73, 389] width 82 height 10
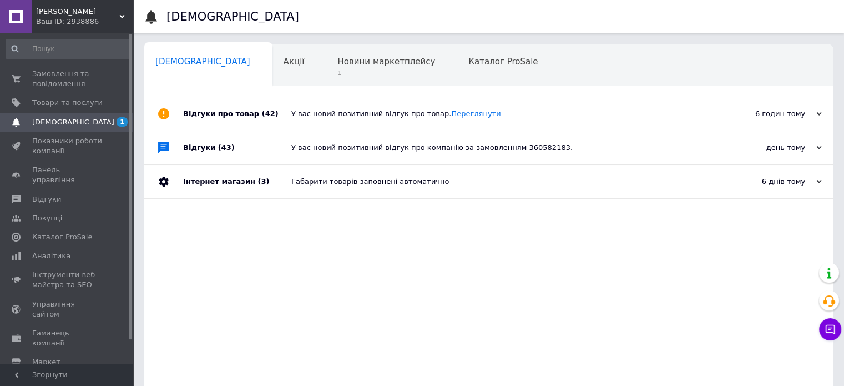
click at [554, 106] on div "У вас новий позитивний відгук про товар. [GEOGRAPHIC_DATA]" at bounding box center [501, 113] width 420 height 33
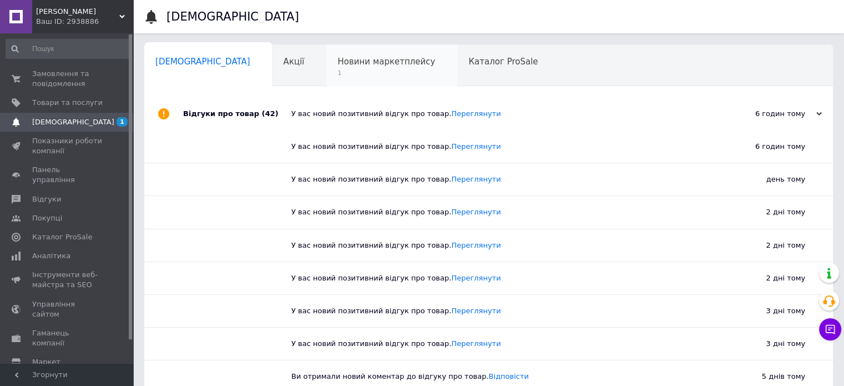
click at [337, 62] on span "Новини маркетплейсу" at bounding box center [386, 62] width 98 height 10
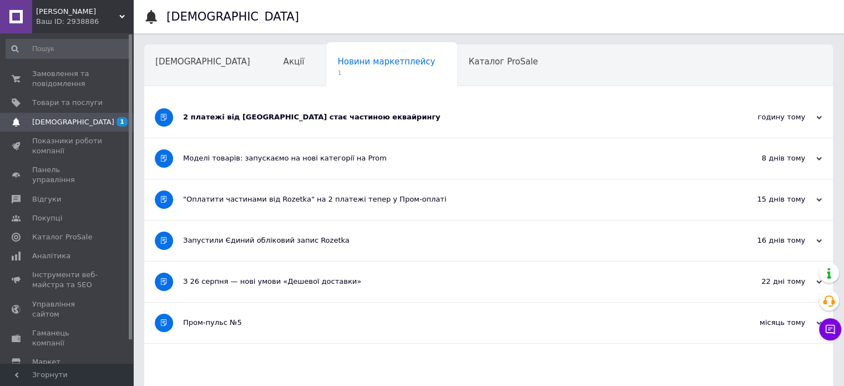
click at [395, 120] on div "2 платежі від [GEOGRAPHIC_DATA] стає частиною еквайрингу" at bounding box center [447, 117] width 528 height 10
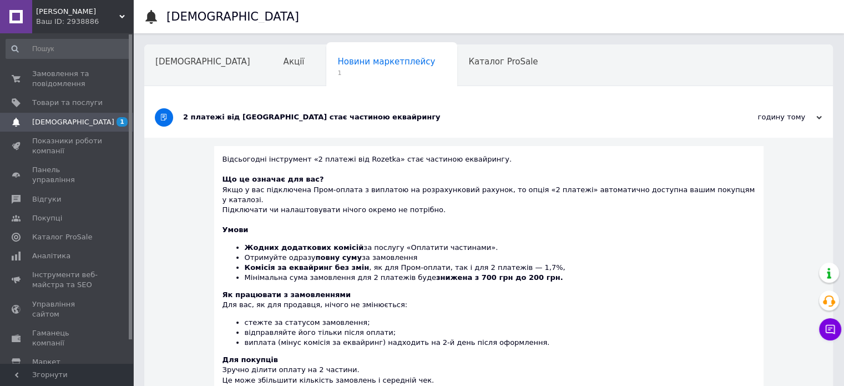
scroll to position [56, 0]
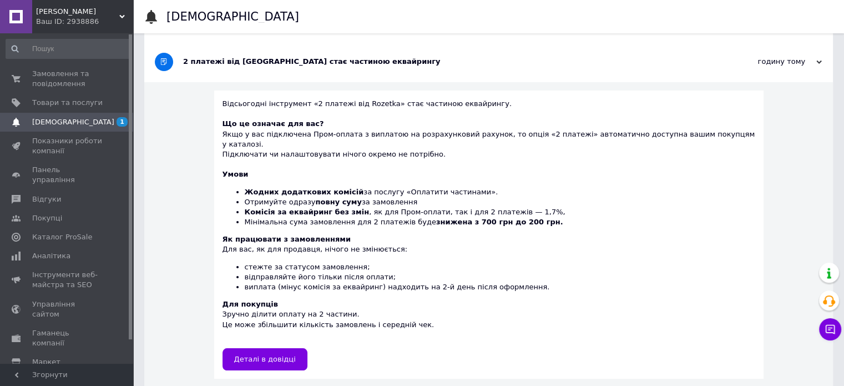
click at [78, 123] on span "[DEMOGRAPHIC_DATA]" at bounding box center [67, 122] width 70 height 10
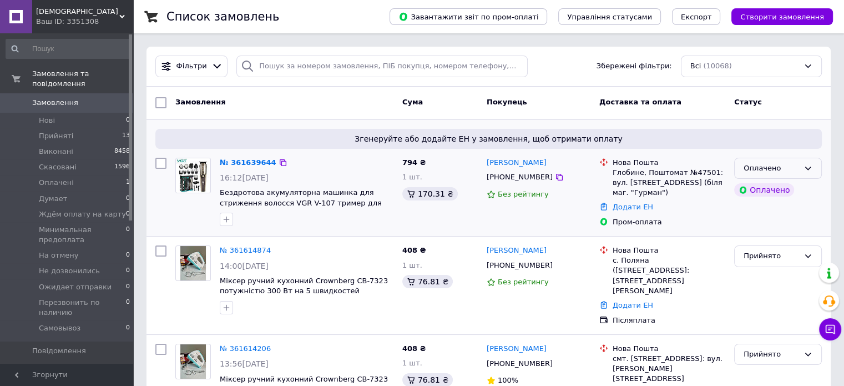
click at [809, 173] on div "Оплачено" at bounding box center [778, 169] width 88 height 22
click at [773, 191] on li "Прийнято" at bounding box center [778, 191] width 87 height 21
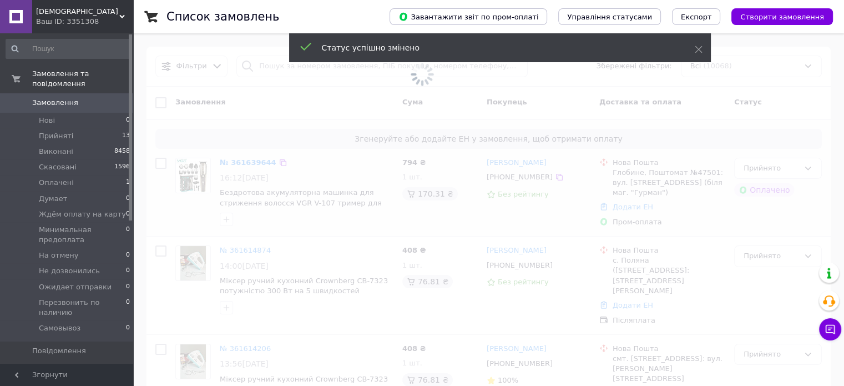
click at [62, 19] on div "Ваш ID: 3351308" at bounding box center [84, 22] width 97 height 10
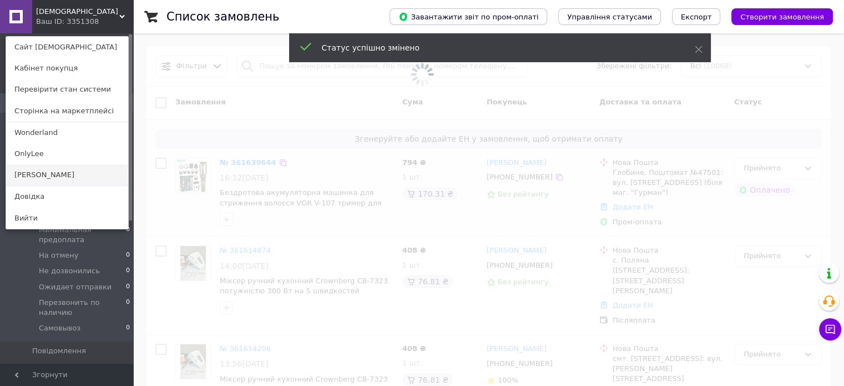
click at [47, 175] on link "[PERSON_NAME]" at bounding box center [67, 174] width 122 height 21
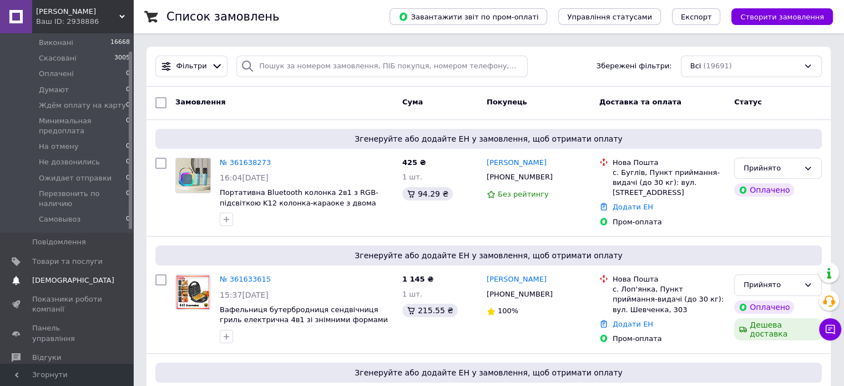
scroll to position [111, 0]
click at [56, 254] on link "Товари та послуги" at bounding box center [68, 259] width 137 height 19
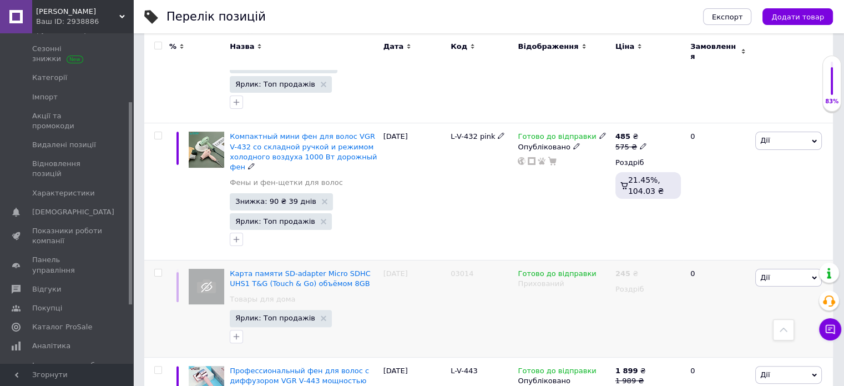
scroll to position [333, 0]
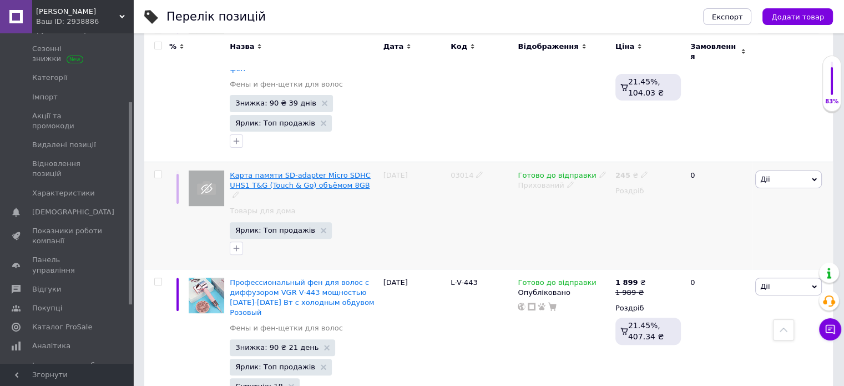
click at [279, 171] on span "Карта памяти SD-adapter Micro SDHC UHS1 T&G (Touch & Go) объёмом 8GB" at bounding box center [300, 180] width 141 height 18
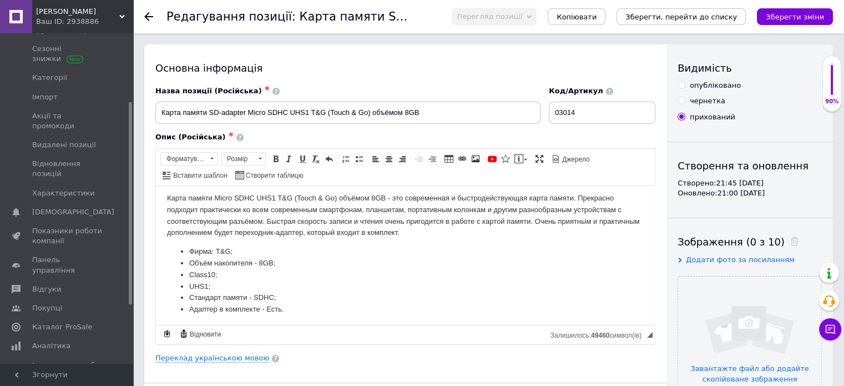
scroll to position [6, 0]
click at [198, 110] on input "Карта памяти SD-adapter Micro SDHC UHS1 T&G (Touch & Go) объёмом 8GB" at bounding box center [347, 113] width 385 height 22
paste input "'яті T&G microSDHC 8Gb UHS-1 (Class 10) + Adapter SD"
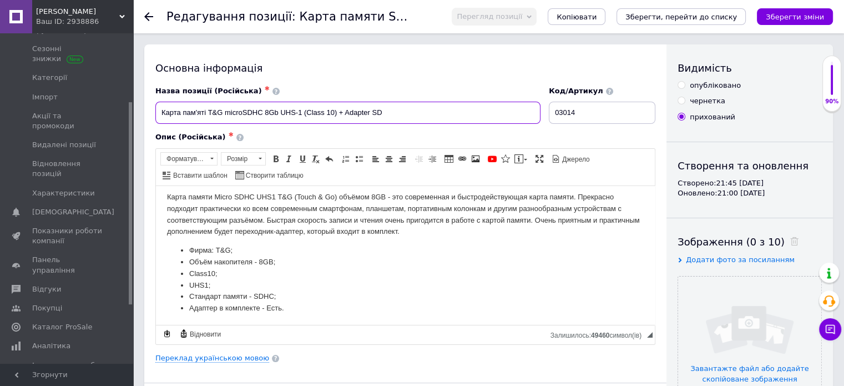
click at [197, 116] on input "Карта пам'яті T&G microSDHC 8Gb UHS-1 (Class 10) + Adapter SD" at bounding box center [347, 113] width 385 height 22
click at [205, 111] on input "Карта памяті T&G microSDHC 8Gb UHS-1 (Class 10) + Adapter SD" at bounding box center [347, 113] width 385 height 22
type input "Карта памяти T&G microSDHC 8Gb (Class 10) + Adapter SD"
click at [283, 250] on li "Фирма: T&G;" at bounding box center [405, 250] width 432 height 12
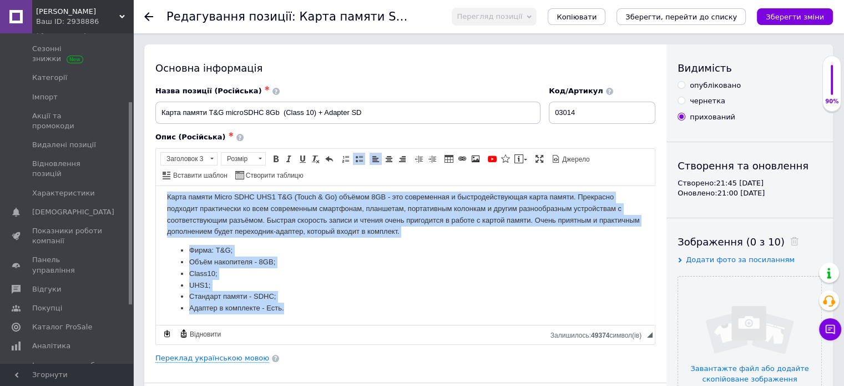
scroll to position [18, 0]
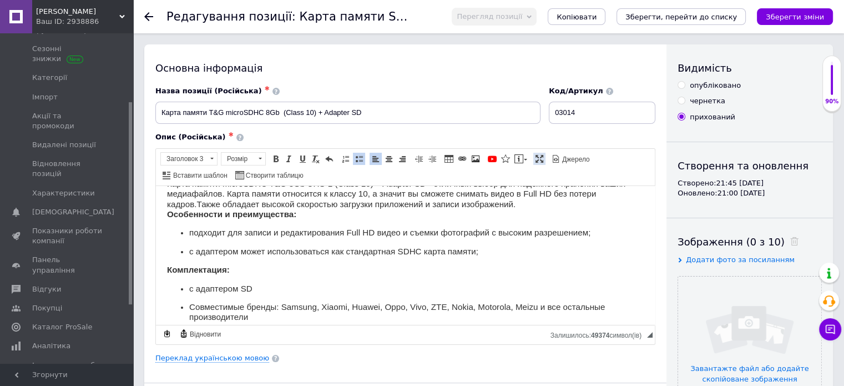
click at [535, 157] on span at bounding box center [539, 158] width 9 height 9
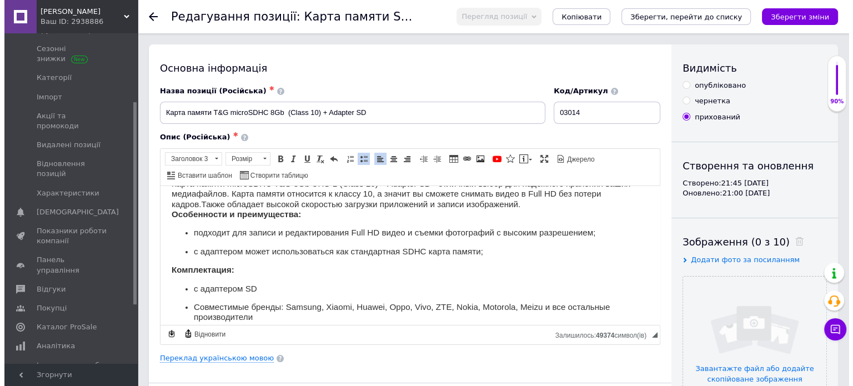
scroll to position [0, 0]
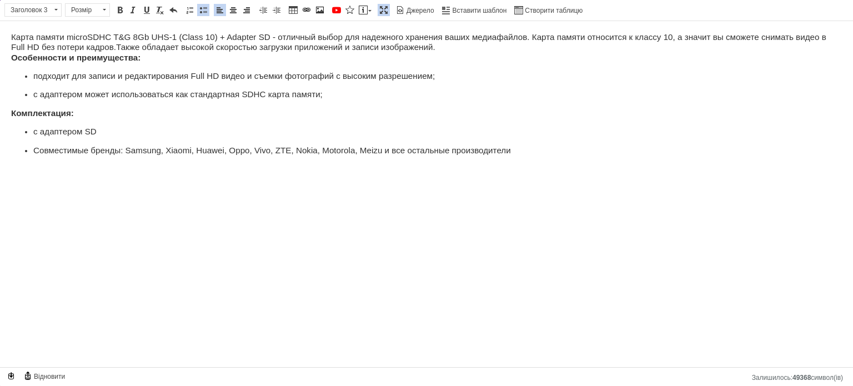
click at [34, 160] on html "Карта памяти microSDHC T&G 8Gb UHS-1 (Class 10) + Adapter SD - отличный выбор д…" at bounding box center [426, 93] width 853 height 145
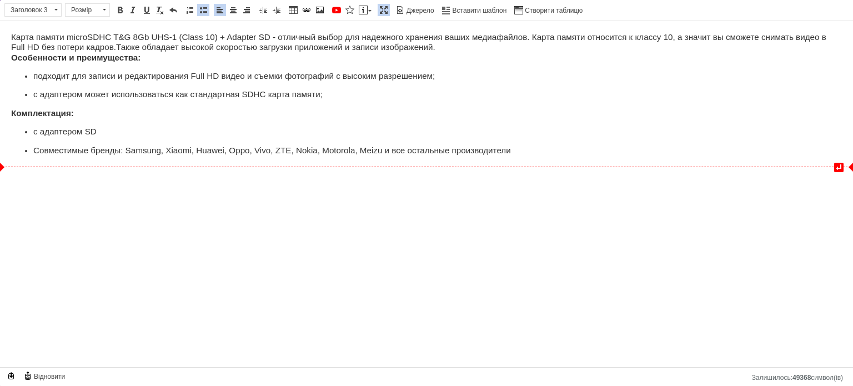
click at [11, 167] on html "↵ Карта памяти microSDHC T&G 8Gb UHS-1 (Class 10) + Adapter SD - отличный выбор…" at bounding box center [426, 93] width 853 height 145
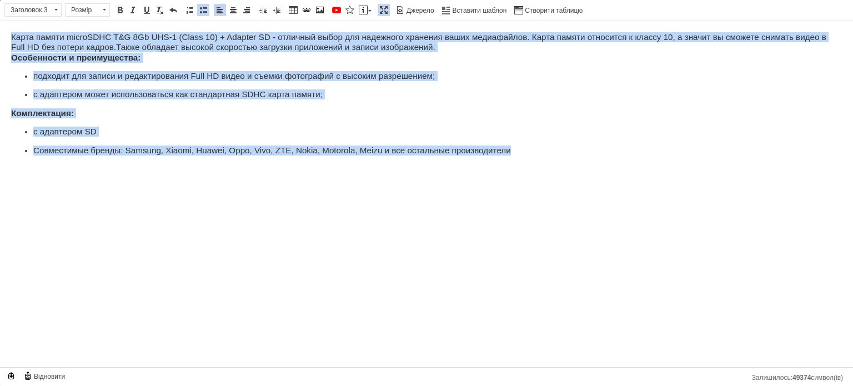
drag, startPoint x: 520, startPoint y: 149, endPoint x: 6, endPoint y: 10, distance: 532.6
click at [6, 21] on html "Карта памяти microSDHC T&G 8Gb UHS-1 (Class 10) + Adapter SD - отличный выбор д…" at bounding box center [426, 93] width 853 height 145
click at [54, 8] on span at bounding box center [56, 10] width 11 height 12
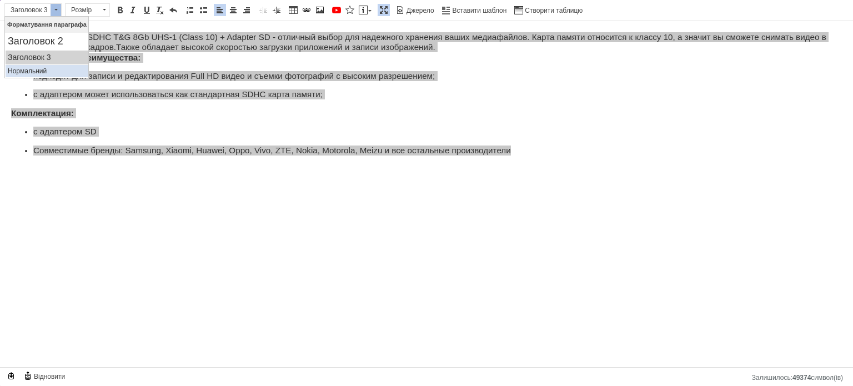
click at [36, 69] on p "Нормальний" at bounding box center [47, 71] width 78 height 8
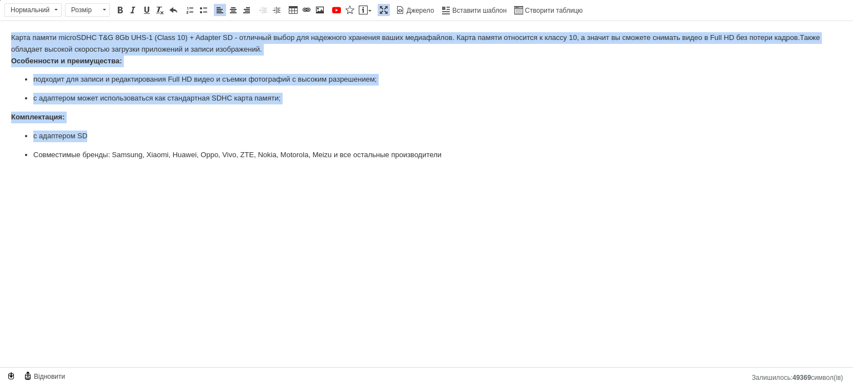
click at [138, 61] on p "Карта памяти microSDHC T&G 8Gb UHS-1 (Class 10) + Adapter SD - отличный выбор д…" at bounding box center [426, 49] width 830 height 34
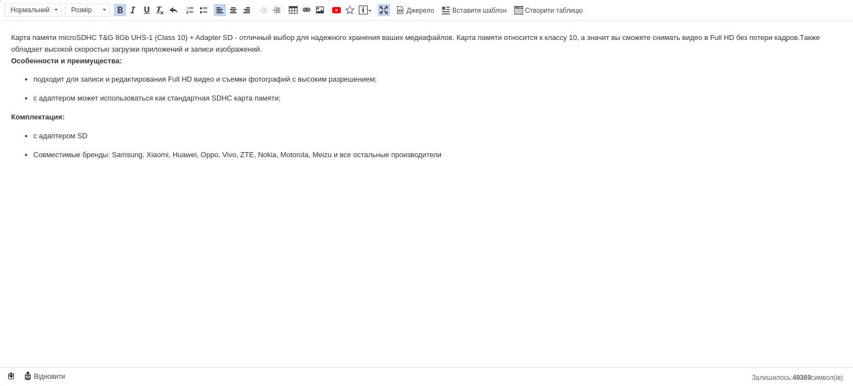
click at [155, 37] on p "Карта памяти microSDHC T&G 8Gb UHS-1 (Class 10) + Adapter SD - отличный выбор д…" at bounding box center [426, 49] width 830 height 34
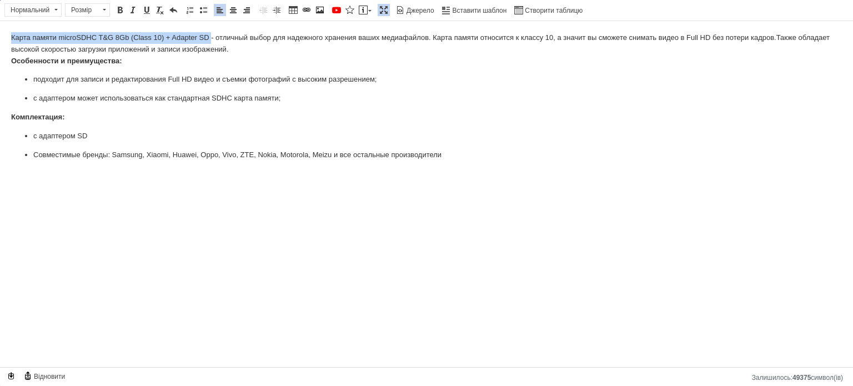
drag, startPoint x: 210, startPoint y: 37, endPoint x: 11, endPoint y: 37, distance: 199.3
click at [11, 37] on p "Карта памяти microSDHC T&G 8Gb (Class 10) + Adapter SD - отличный выбор для над…" at bounding box center [426, 49] width 830 height 34
click at [122, 9] on span at bounding box center [119, 10] width 9 height 9
click at [233, 52] on p "Карта памяти microSDHC T&G 8Gb (Class 10) + Adapter SD - отличный выбор для над…" at bounding box center [426, 49] width 830 height 34
click at [310, 40] on p "Карта памяти microSDHC T&G 8Gb (Class 10) + Adapter SD - отличный выбор для над…" at bounding box center [426, 49] width 830 height 34
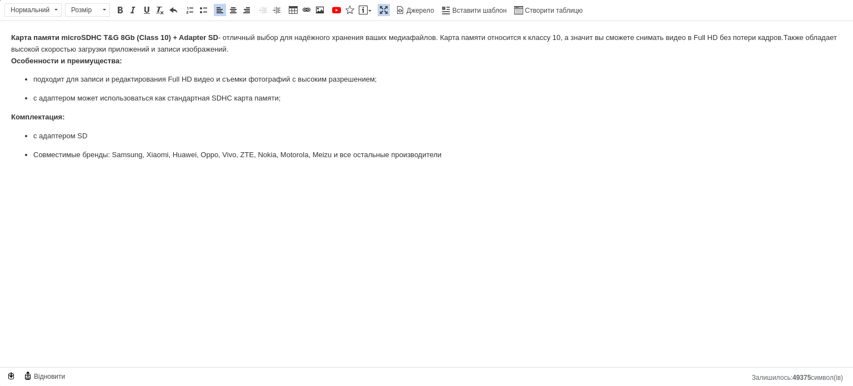
click at [555, 39] on p "Карта памяти microSDHC T&G 8Gb (Class 10) + Adapter SD - отличный выбор для над…" at bounding box center [426, 49] width 830 height 34
drag, startPoint x: 696, startPoint y: 38, endPoint x: 719, endPoint y: 39, distance: 22.8
click at [719, 39] on p "Карта памяти microSDHC T&G 8Gb (Class 10) + Adapter SD - отличный выбор для над…" at bounding box center [426, 49] width 830 height 34
click at [739, 40] on p "Карта памяти microSDHC T&G 8Gb (Class 10) + Adapter SD - отличный выбор для над…" at bounding box center [426, 49] width 830 height 34
drag, startPoint x: 532, startPoint y: 40, endPoint x: 562, endPoint y: 40, distance: 30.5
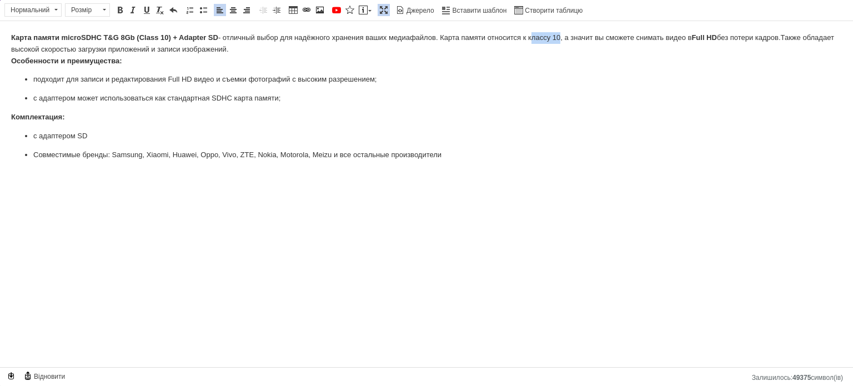
click at [562, 40] on p "Карта памяти microSDHC T&G 8Gb (Class 10) + Adapter SD - отличный выбор для над…" at bounding box center [426, 49] width 830 height 34
click at [760, 38] on p "Карта памяти microSDHC T&G 8Gb (Class 10) + Adapter SD - отличный выбор для над…" at bounding box center [426, 49] width 830 height 34
click at [38, 79] on p "подходит для записи и редактирования Full HD видео и съемки фотографий с высоки…" at bounding box center [426, 80] width 786 height 12
click at [33, 102] on p "с адаптером может использоваться как стандартная SDHC карта памяти;" at bounding box center [426, 99] width 786 height 12
drag, startPoint x: 284, startPoint y: 98, endPoint x: 302, endPoint y: 97, distance: 17.8
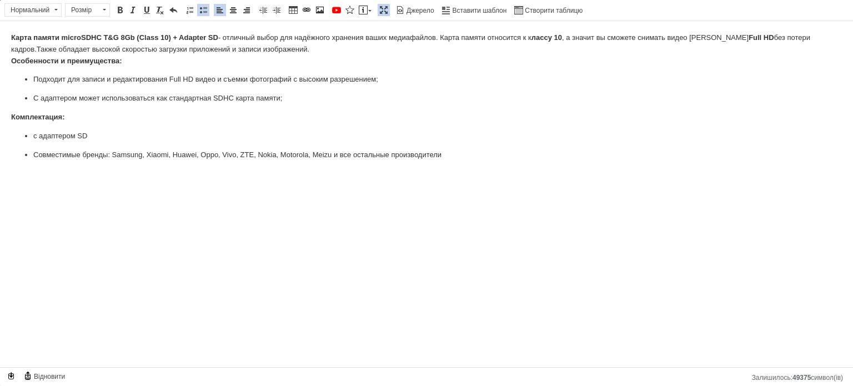
click at [284, 97] on p "С адаптером может использоваться как стандартная SDHC карта памяти;" at bounding box center [426, 99] width 786 height 12
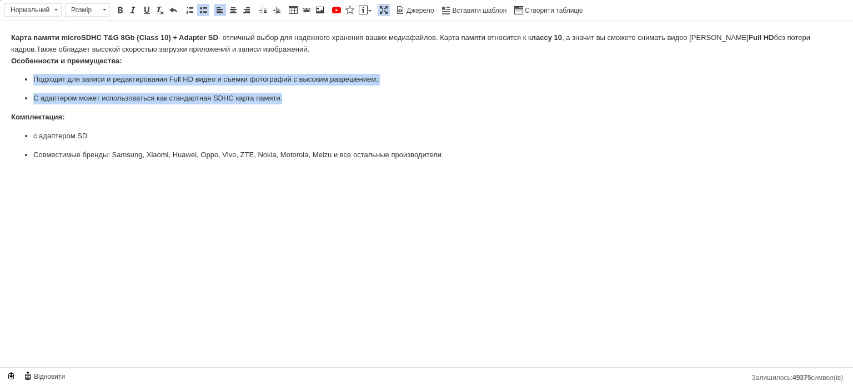
drag, startPoint x: 288, startPoint y: 97, endPoint x: 31, endPoint y: 76, distance: 257.3
click at [31, 76] on ul "Подходит для записи и редактирования Full HD видео и съемки фотографий с высоки…" at bounding box center [426, 89] width 830 height 31
click at [200, 11] on span at bounding box center [203, 10] width 9 height 9
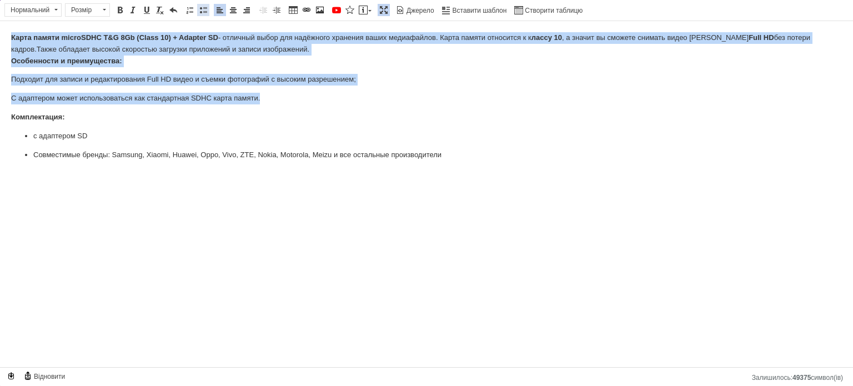
click at [200, 11] on span at bounding box center [203, 10] width 9 height 9
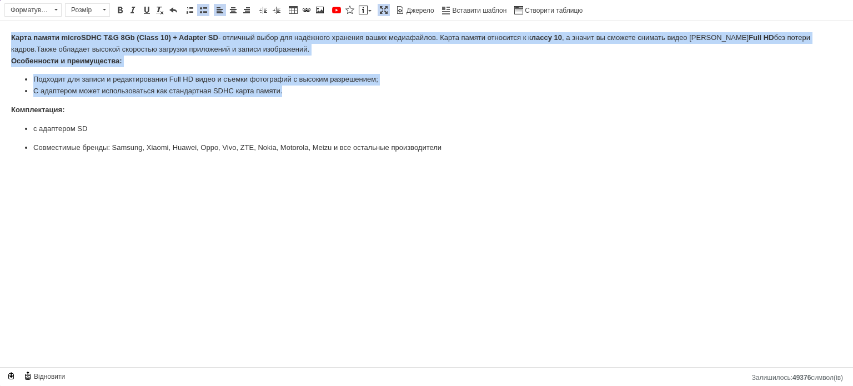
click at [181, 89] on li "С адаптером может использоваться как стандартная SDHC карта памяти." at bounding box center [426, 91] width 786 height 12
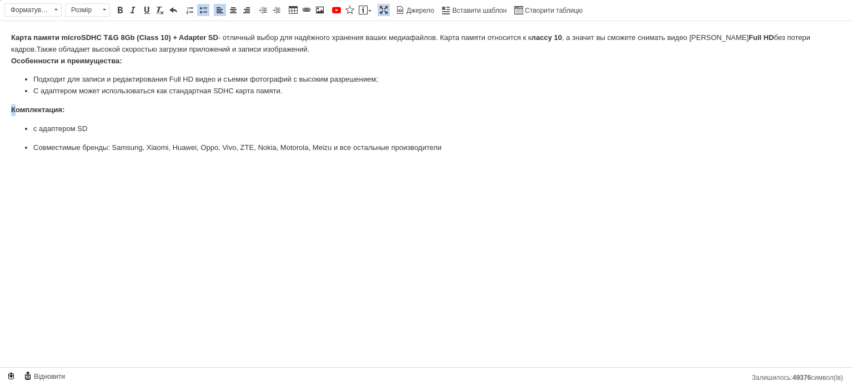
click at [13, 112] on strong "Комплектация:" at bounding box center [38, 109] width 54 height 8
click at [102, 129] on p "с адаптером SD" at bounding box center [426, 129] width 786 height 12
click at [37, 130] on p "с адаптером SD" at bounding box center [426, 129] width 786 height 12
click at [119, 128] on p "С адаптером SD" at bounding box center [426, 129] width 786 height 12
click at [32, 150] on ul "С адаптером SD. Совместимые бренды: Samsung, Xiaomi, Huawei, Oppo, Vivo, ZTE, N…" at bounding box center [426, 138] width 830 height 31
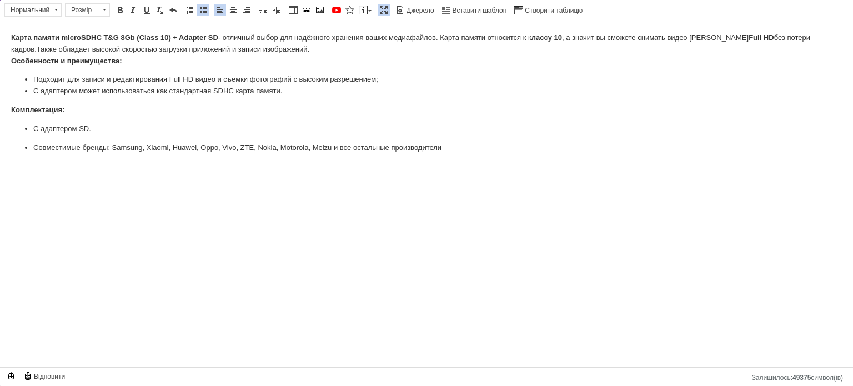
click at [202, 13] on span at bounding box center [203, 10] width 9 height 9
drag, startPoint x: 87, startPoint y: 147, endPoint x: 0, endPoint y: 149, distance: 87.2
click at [0, 149] on html "Карта памяти microSDHC T&G 8Gb (Class 10) + Adapter SD - отличный выбор для над…" at bounding box center [426, 92] width 853 height 143
click at [164, 139] on body "Карта памяти microSDHC T&G 8Gb (Class 10) + Adapter SD - отличный выбор для над…" at bounding box center [426, 92] width 830 height 121
click at [447, 139] on body "Карта памяти microSDHC T&G 8Gb (Class 10) + Adapter SD - отличный выбор для над…" at bounding box center [426, 92] width 830 height 121
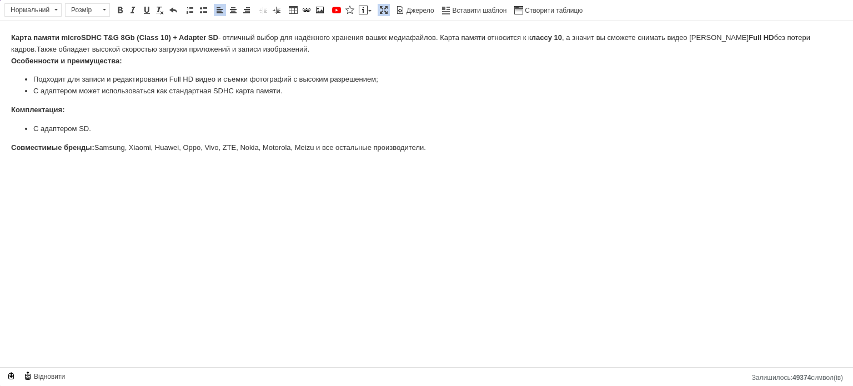
click at [379, 11] on span at bounding box center [383, 10] width 9 height 9
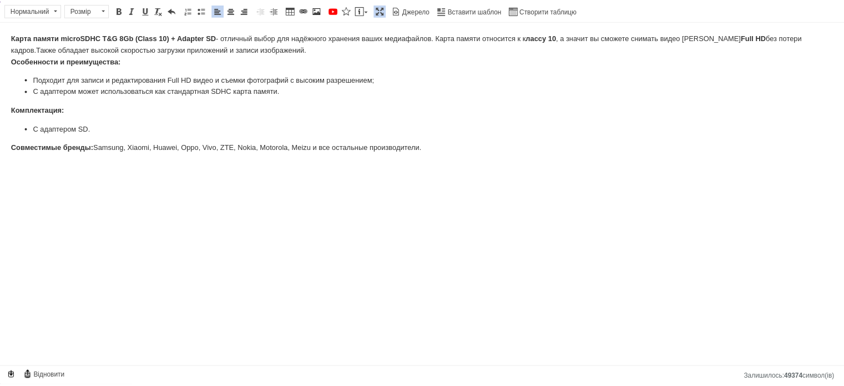
scroll to position [4, 0]
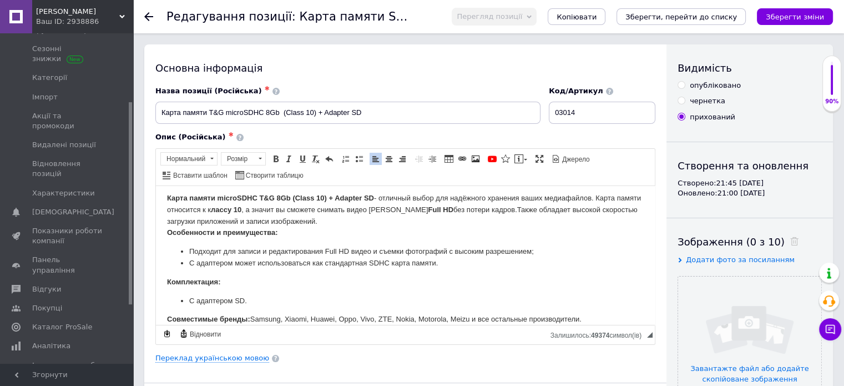
click at [705, 86] on div "опубліковано" at bounding box center [715, 85] width 51 height 10
click at [685, 86] on input "опубліковано" at bounding box center [681, 84] width 7 height 7
radio input "true"
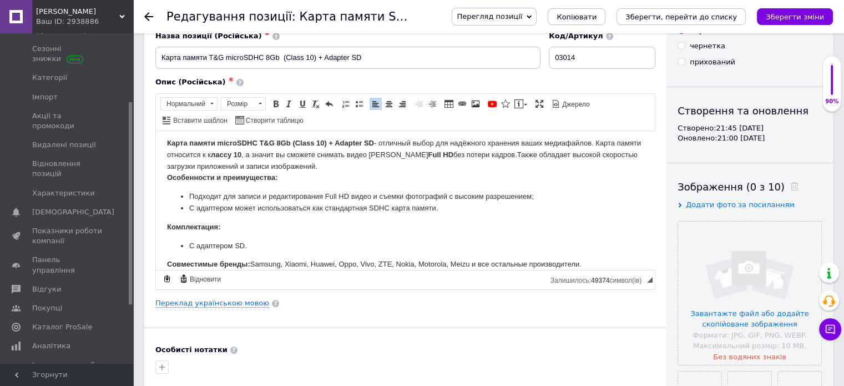
scroll to position [56, 0]
click at [593, 55] on input "03014" at bounding box center [602, 57] width 107 height 22
type input "[PERSON_NAME]"
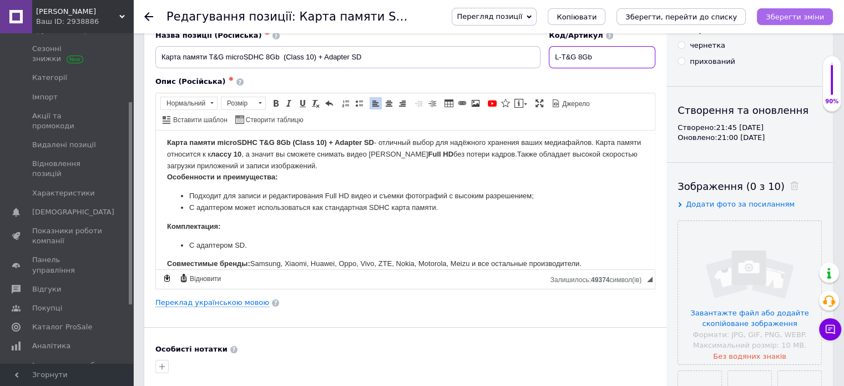
type input "L-T&G 8Gb"
click at [786, 16] on icon "Зберегти зміни" at bounding box center [795, 17] width 58 height 8
click at [734, 278] on input "file" at bounding box center [749, 292] width 143 height 143
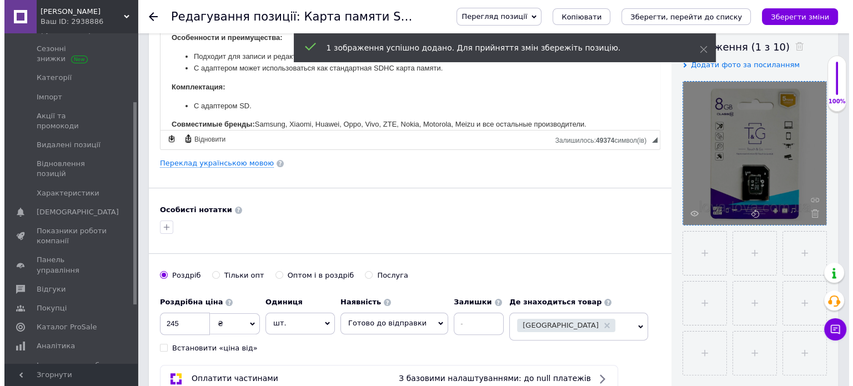
scroll to position [222, 0]
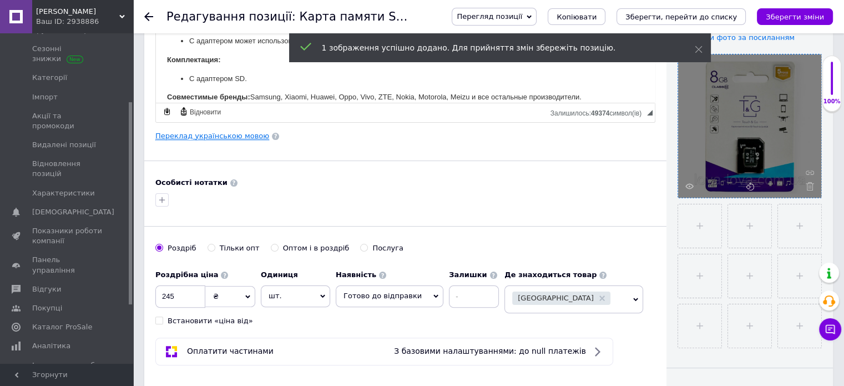
click at [234, 134] on link "Переклад українською мовою" at bounding box center [212, 136] width 114 height 9
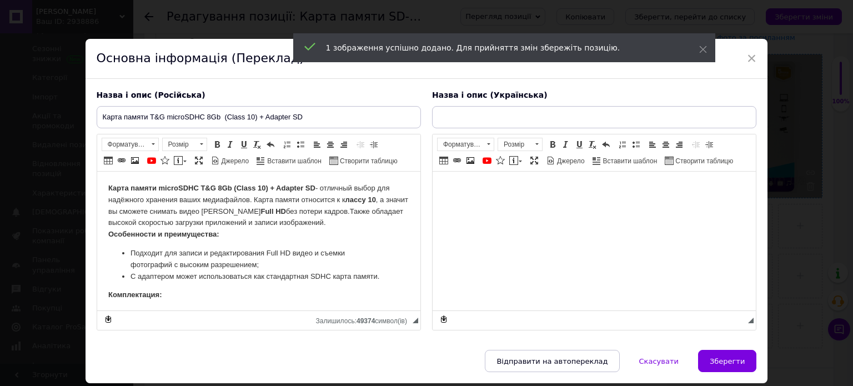
scroll to position [0, 0]
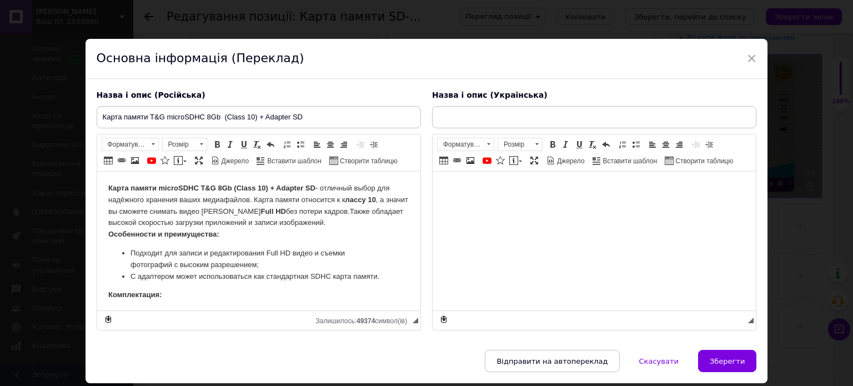
click at [497, 201] on html at bounding box center [593, 189] width 323 height 34
click at [481, 117] on input "text" at bounding box center [594, 117] width 324 height 22
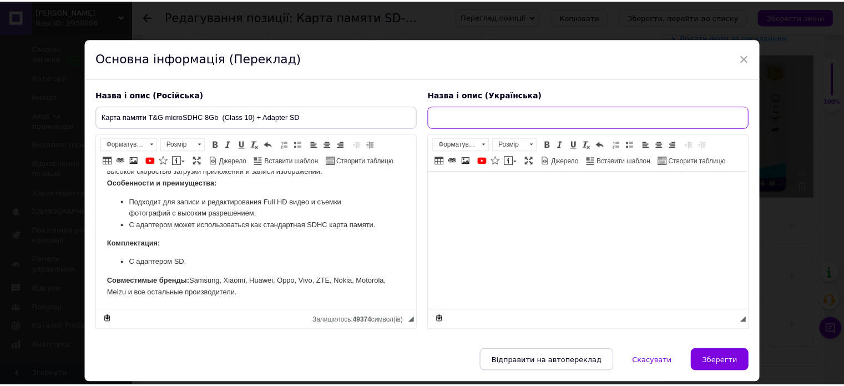
scroll to position [34, 0]
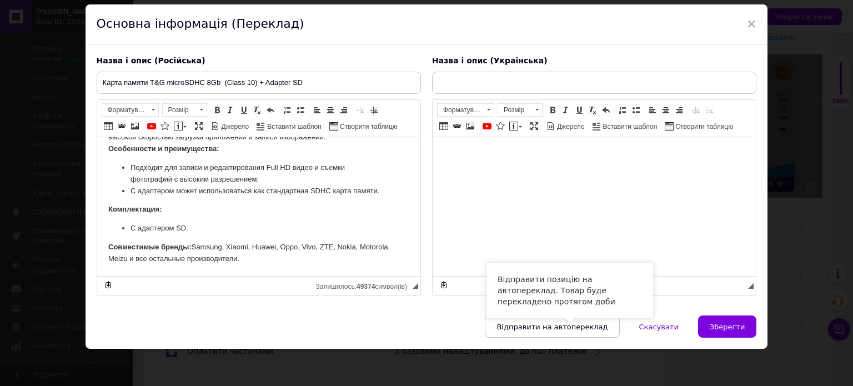
click at [595, 325] on span "Відправити на автопереклад" at bounding box center [551, 327] width 111 height 8
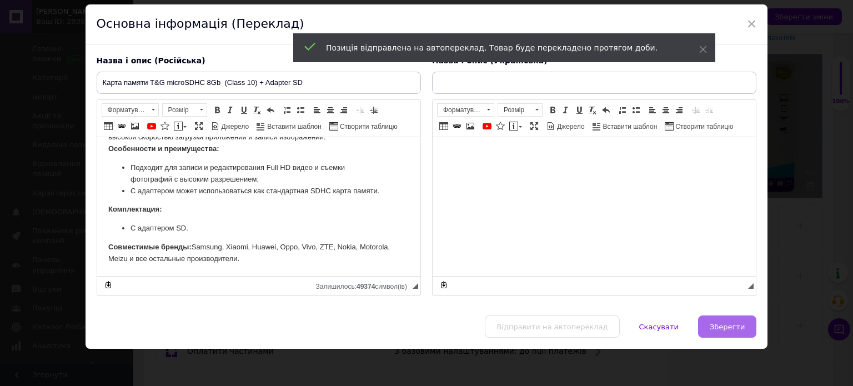
click at [731, 327] on span "Зберегти" at bounding box center [726, 327] width 35 height 8
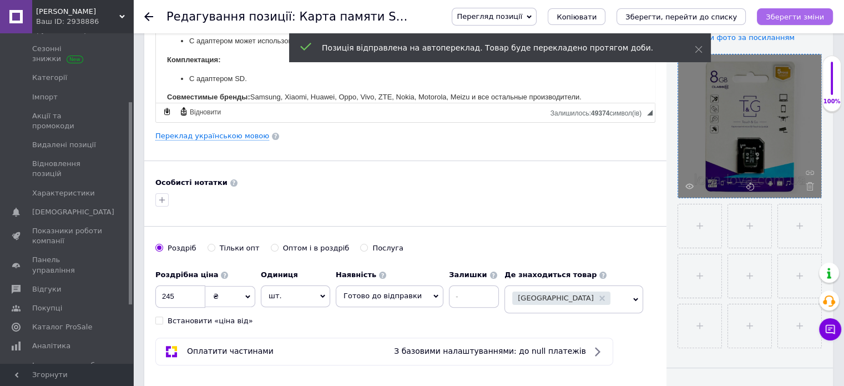
click at [792, 17] on icon "Зберегти зміни" at bounding box center [795, 17] width 58 height 8
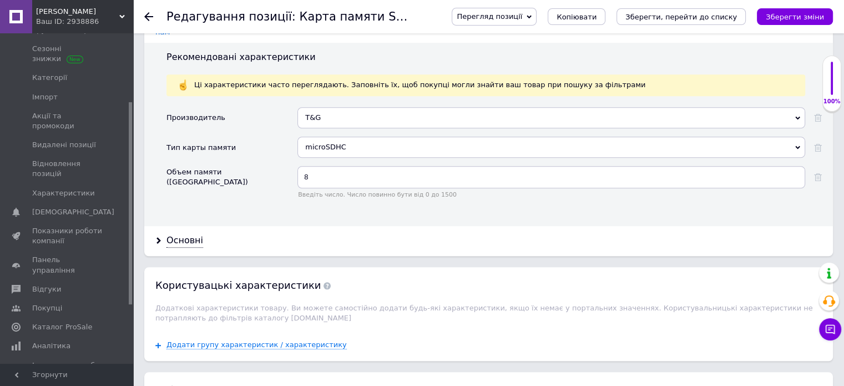
scroll to position [944, 0]
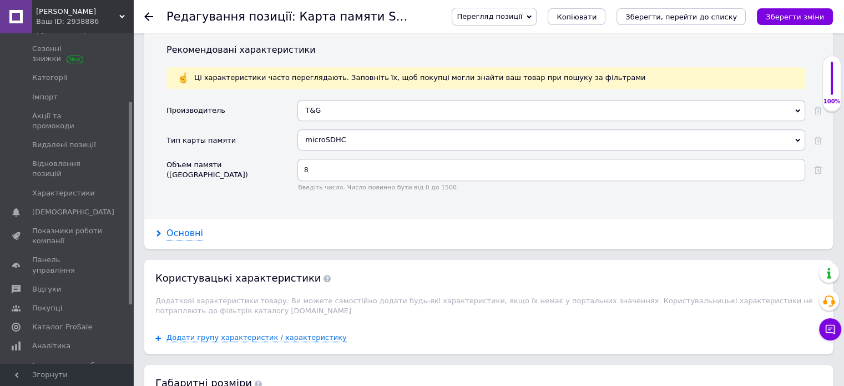
click at [187, 227] on div "Основні" at bounding box center [185, 233] width 37 height 13
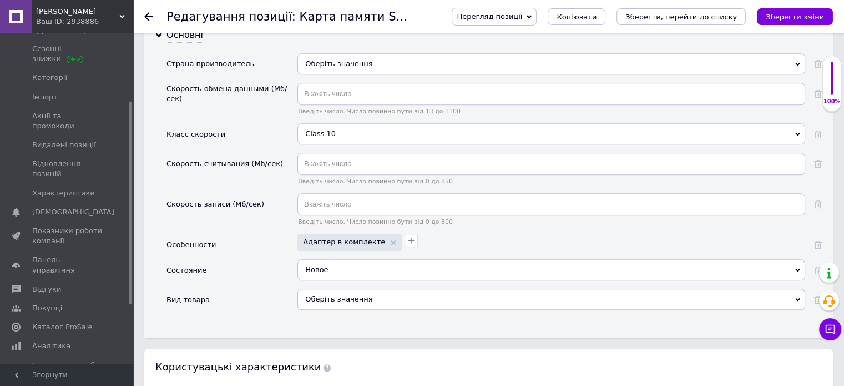
scroll to position [1166, 0]
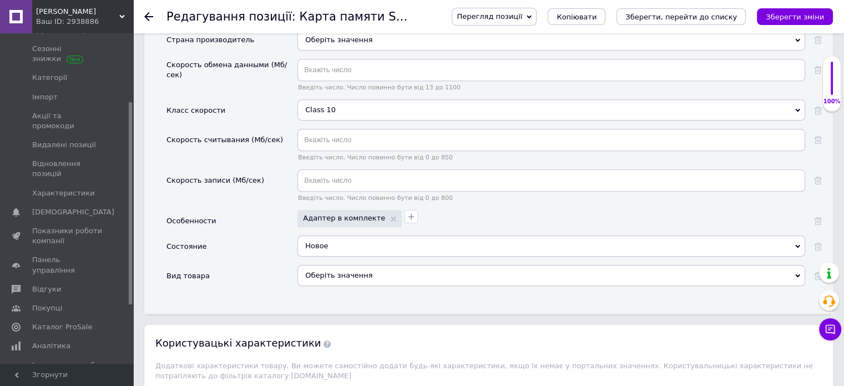
click at [375, 265] on div "Оберіть значення" at bounding box center [552, 275] width 508 height 21
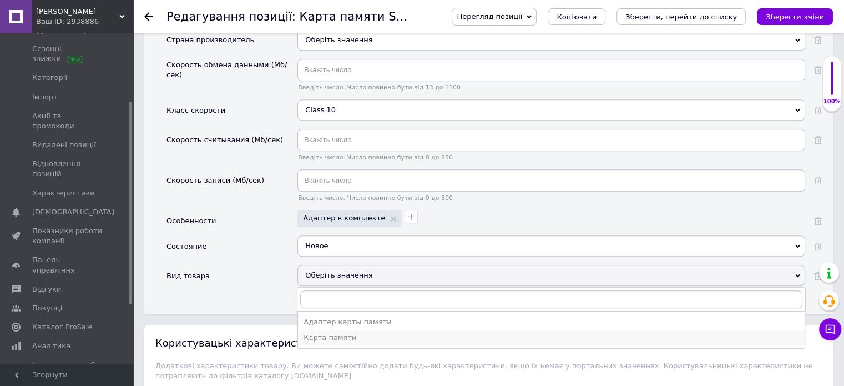
click at [351, 333] on div "Карта памяти" at bounding box center [552, 338] width 496 height 10
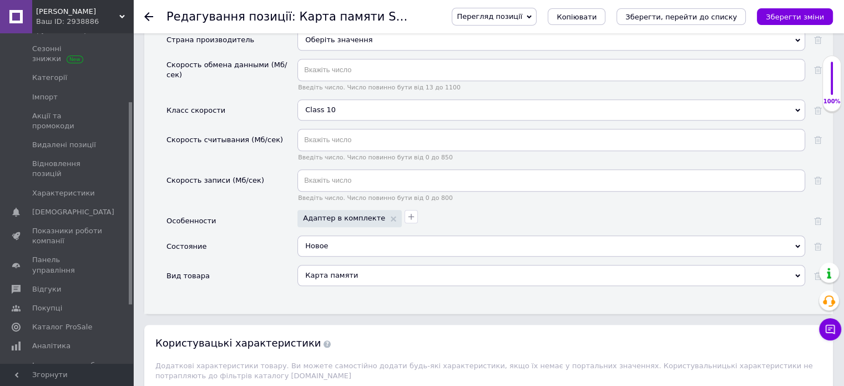
click at [363, 265] on div "Карта памяти" at bounding box center [552, 275] width 508 height 21
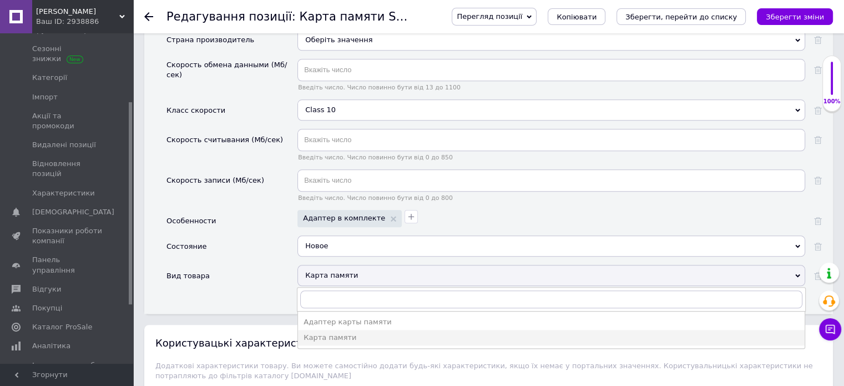
click at [234, 276] on div "Вид товара" at bounding box center [232, 279] width 131 height 29
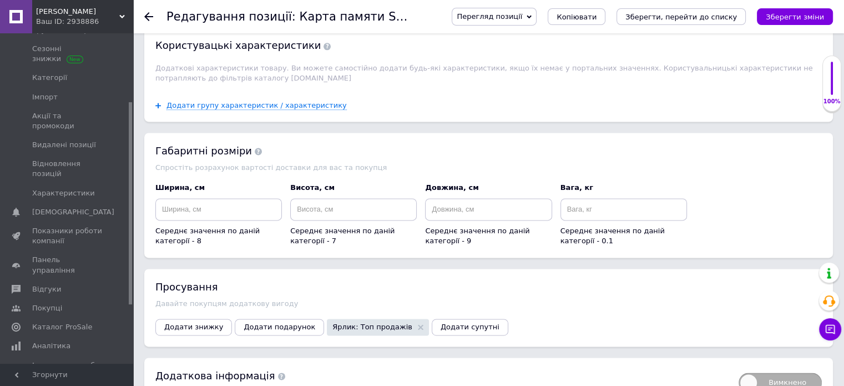
scroll to position [1499, 0]
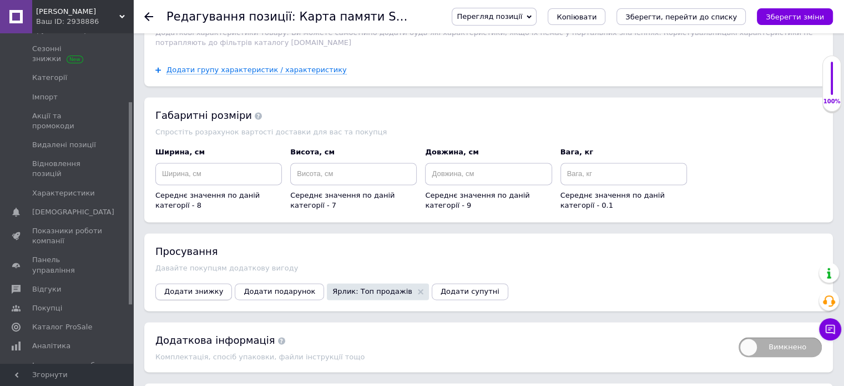
click at [189, 287] on span "Додати знижку" at bounding box center [193, 291] width 59 height 8
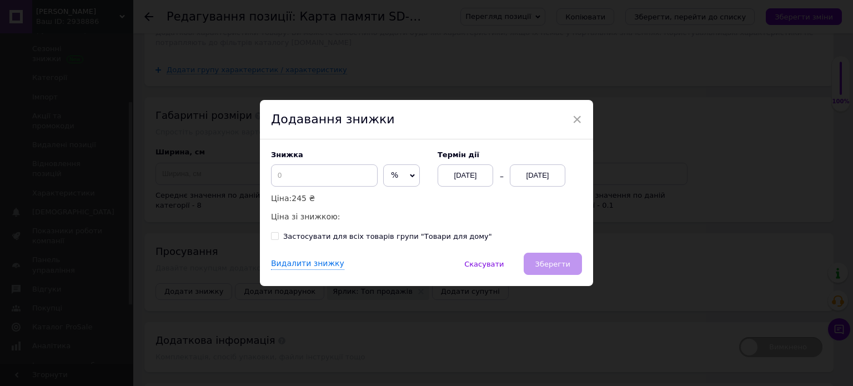
drag, startPoint x: 390, startPoint y: 157, endPoint x: 397, endPoint y: 177, distance: 21.2
click at [390, 158] on label "Знижка" at bounding box center [348, 154] width 155 height 8
click at [391, 170] on span "%" at bounding box center [401, 175] width 37 height 22
click at [385, 204] on li "₴" at bounding box center [402, 199] width 36 height 16
click at [346, 183] on input at bounding box center [324, 175] width 107 height 22
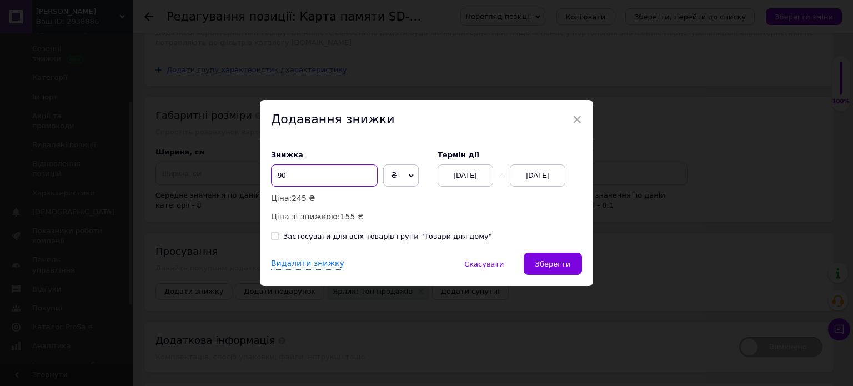
type input "90"
click at [517, 172] on div "[DATE]" at bounding box center [538, 175] width 56 height 22
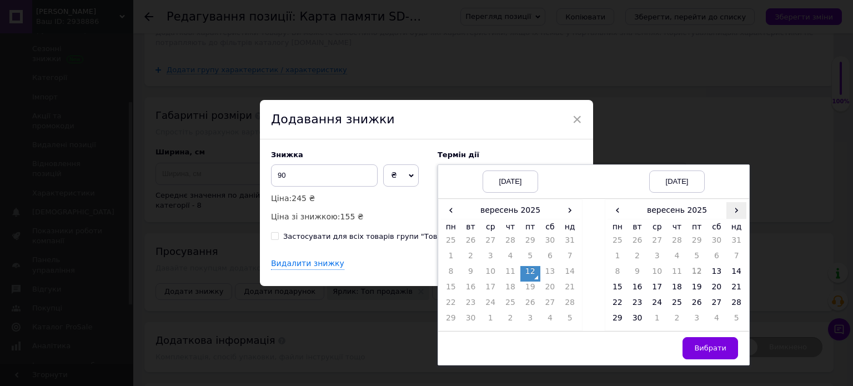
click at [728, 214] on span "›" at bounding box center [736, 210] width 20 height 16
drag, startPoint x: 612, startPoint y: 303, endPoint x: 620, endPoint y: 308, distance: 9.2
click at [612, 304] on td "27" at bounding box center [617, 305] width 20 height 16
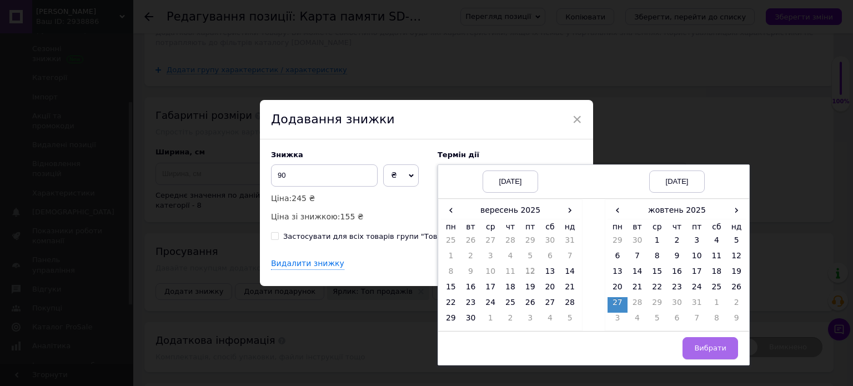
click at [721, 350] on span "Вибрати" at bounding box center [710, 348] width 32 height 8
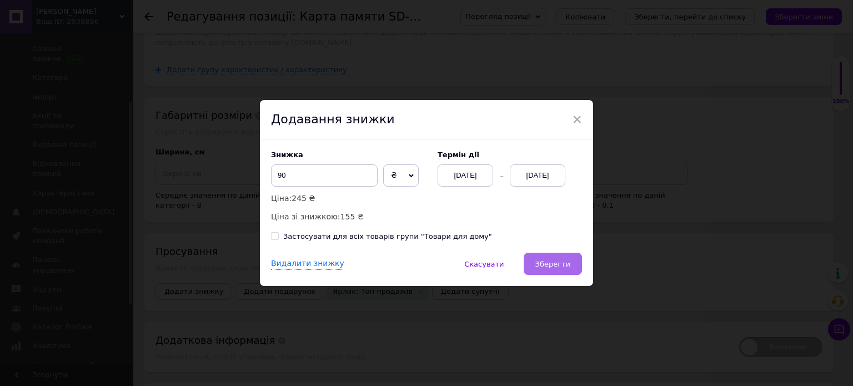
drag, startPoint x: 538, startPoint y: 261, endPoint x: 543, endPoint y: 260, distance: 5.7
click at [538, 260] on button "Зберегти" at bounding box center [552, 264] width 58 height 22
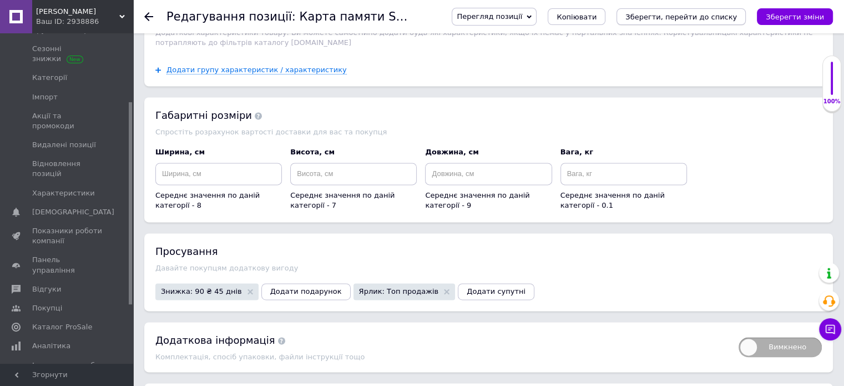
click at [683, 16] on icon "Зберегти, перейти до списку" at bounding box center [682, 17] width 112 height 8
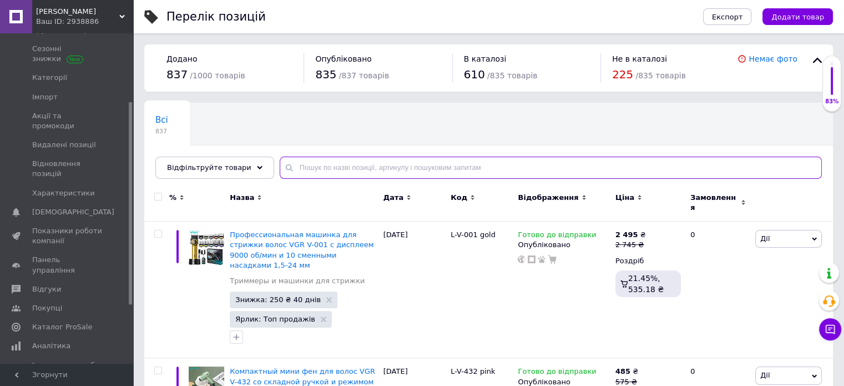
click at [383, 161] on input "text" at bounding box center [551, 168] width 542 height 22
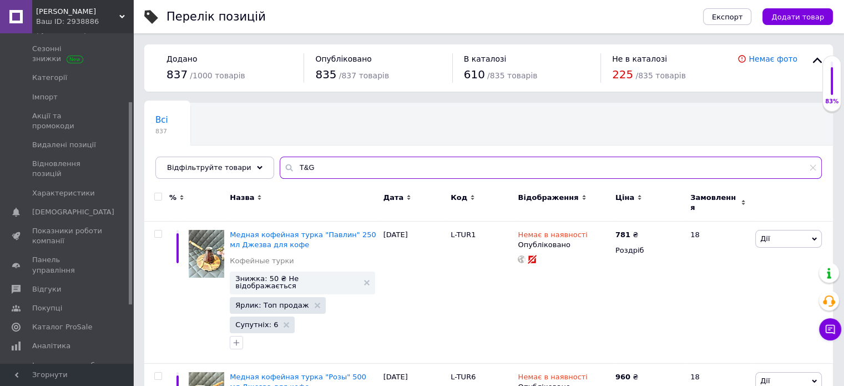
click at [339, 170] on input "T&G" at bounding box center [551, 168] width 542 height 22
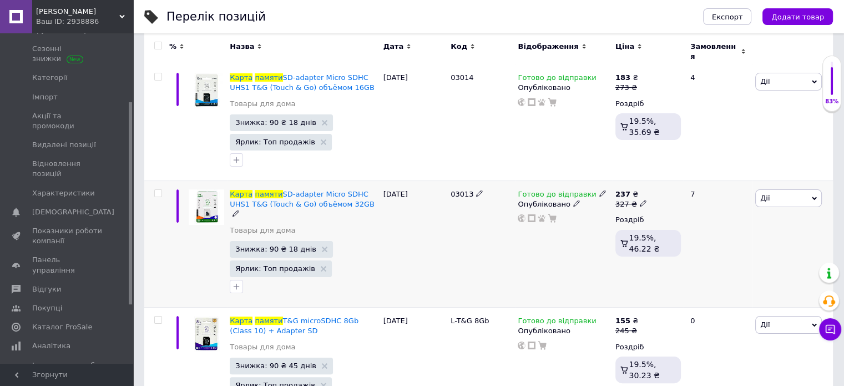
scroll to position [133, 0]
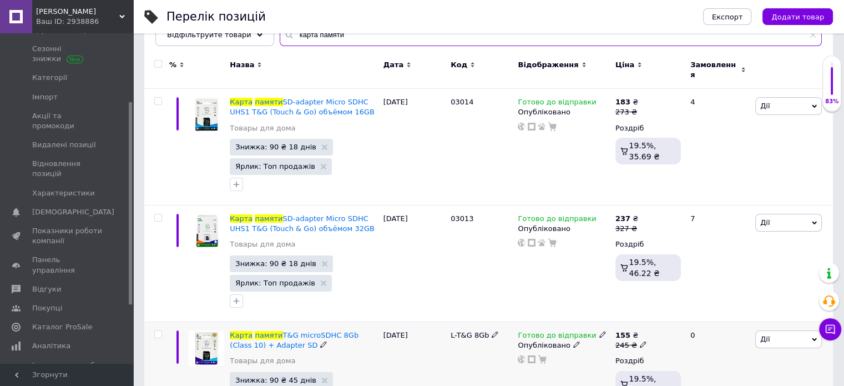
type input "карта памяти"
click at [493, 331] on icon at bounding box center [495, 334] width 7 height 7
click at [483, 327] on input "L-T&G 8Gb" at bounding box center [477, 335] width 60 height 17
click at [483, 328] on input "L-T&G 8Gb" at bounding box center [477, 335] width 60 height 17
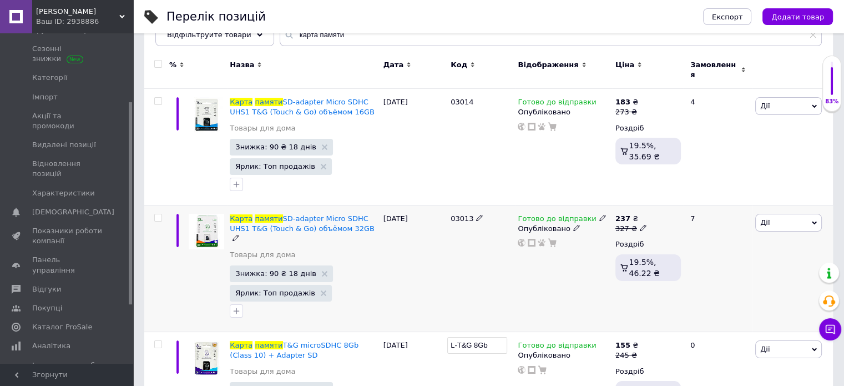
click at [476, 215] on use at bounding box center [479, 218] width 6 height 6
click at [475, 213] on input "03013" at bounding box center [477, 218] width 60 height 17
click at [478, 210] on input "L-T&G 8Gb" at bounding box center [477, 218] width 60 height 17
type input "L-T&G 32Gb"
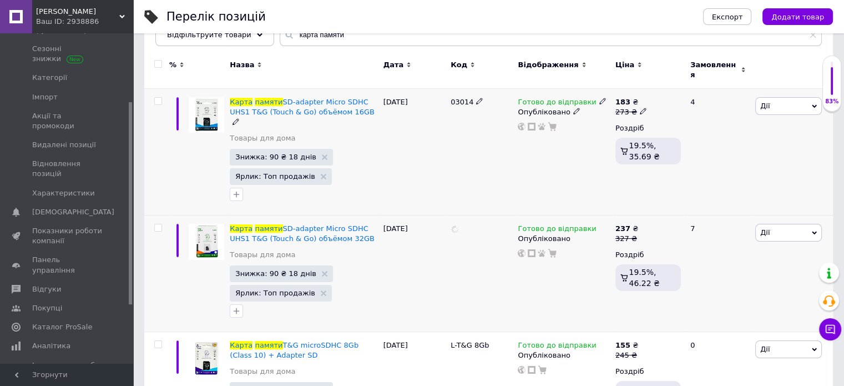
click at [476, 98] on icon at bounding box center [479, 101] width 7 height 7
click at [474, 96] on input "03014" at bounding box center [477, 102] width 60 height 17
click at [477, 95] on input "L-T&G 8Gb" at bounding box center [477, 102] width 60 height 17
type input "L-T&G 16Gb"
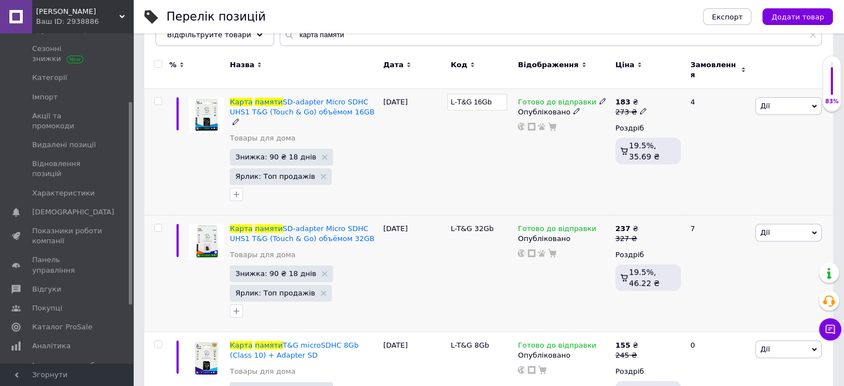
click at [452, 135] on div "L-T&G 16Gb" at bounding box center [481, 152] width 67 height 127
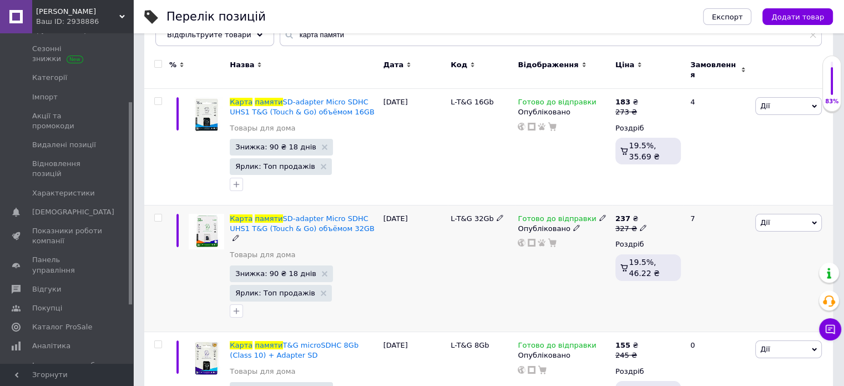
click at [640, 225] on use at bounding box center [643, 228] width 6 height 6
drag, startPoint x: 673, startPoint y: 204, endPoint x: 664, endPoint y: 208, distance: 9.2
click at [664, 208] on input "327" at bounding box center [695, 211] width 84 height 22
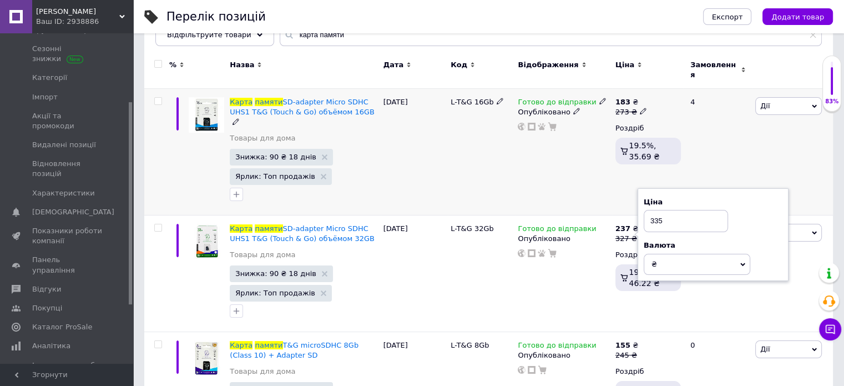
type input "335"
click at [597, 170] on div "Готово до відправки Опубліковано" at bounding box center [563, 152] width 97 height 127
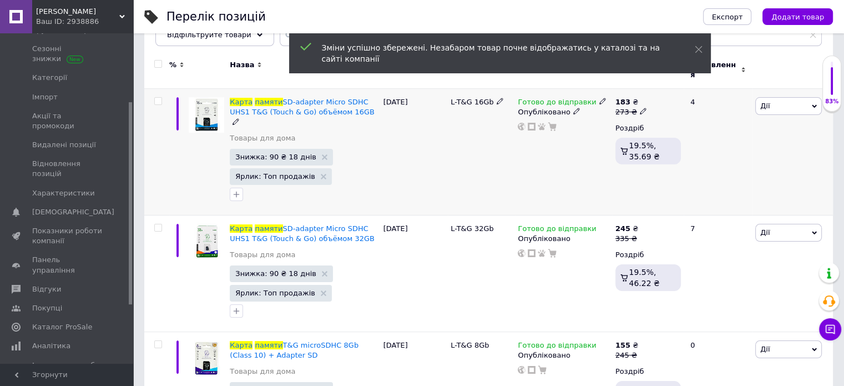
click at [641, 108] on icon at bounding box center [643, 111] width 7 height 7
drag, startPoint x: 671, startPoint y: 85, endPoint x: 664, endPoint y: 90, distance: 7.9
click at [664, 90] on input "273" at bounding box center [695, 94] width 84 height 22
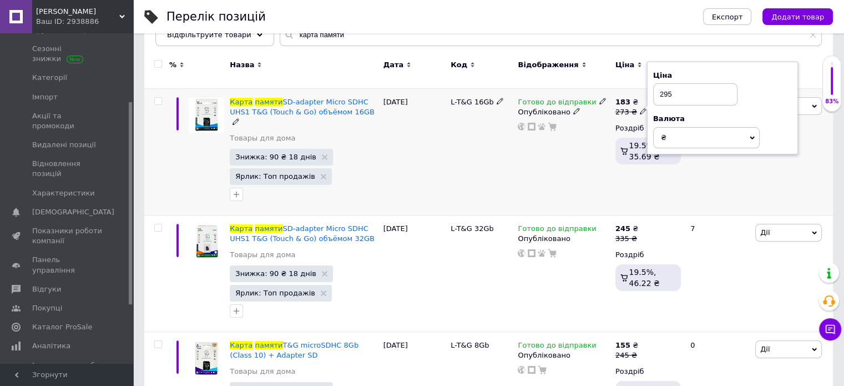
type input "295"
click at [576, 158] on div "Готово до відправки Опубліковано" at bounding box center [563, 152] width 97 height 127
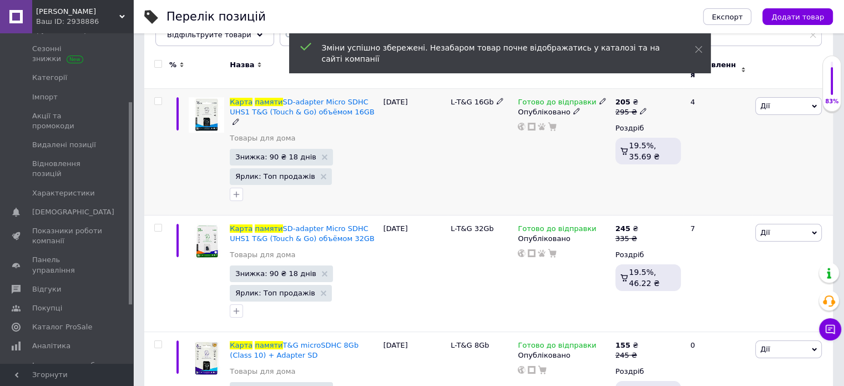
click at [641, 108] on icon at bounding box center [643, 111] width 7 height 7
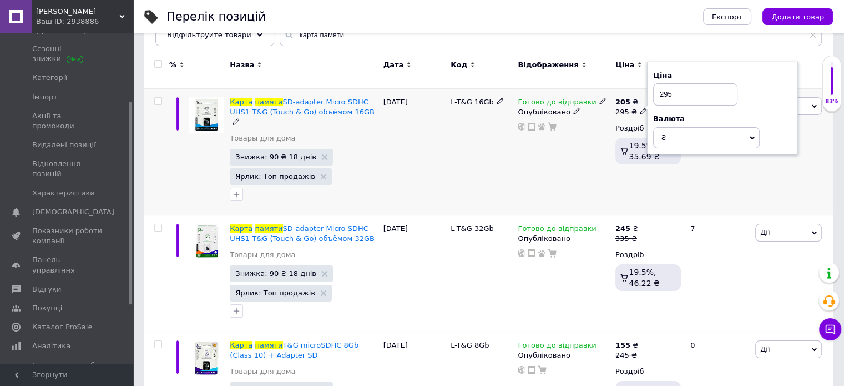
click at [664, 90] on input "295" at bounding box center [695, 94] width 84 height 22
type input "285"
click at [588, 129] on div "Готово до відправки Опубліковано" at bounding box center [563, 152] width 97 height 127
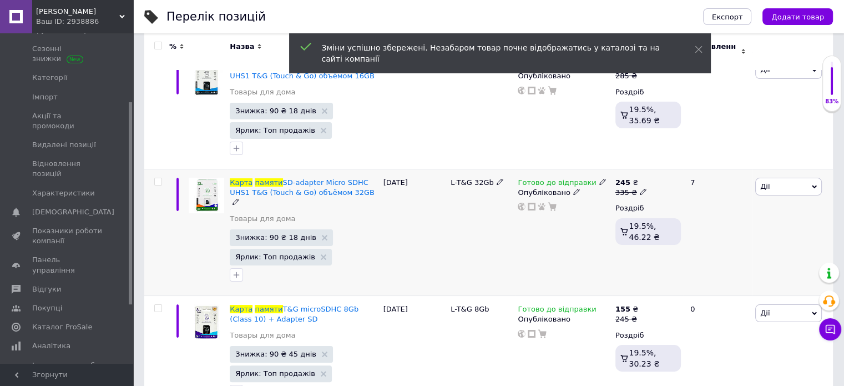
scroll to position [188, 0]
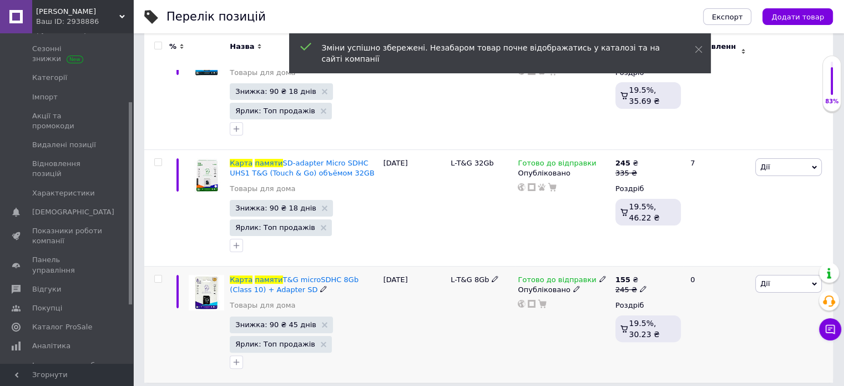
click at [640, 285] on icon at bounding box center [643, 288] width 7 height 7
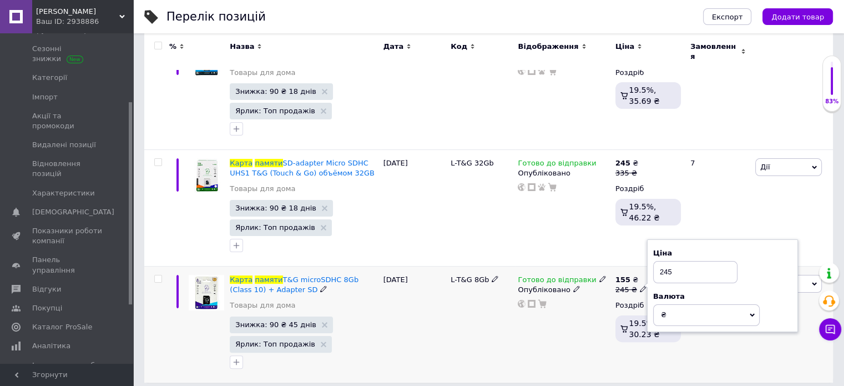
click at [664, 268] on input "245" at bounding box center [695, 272] width 84 height 22
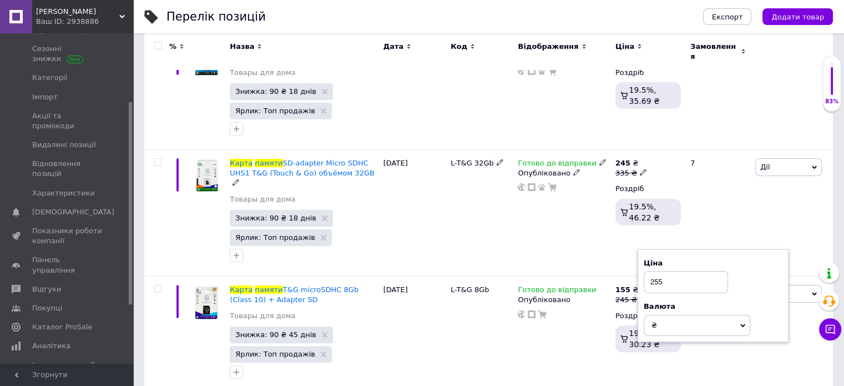
type input "255"
click at [505, 203] on div "L-T&G 32Gb" at bounding box center [481, 213] width 67 height 127
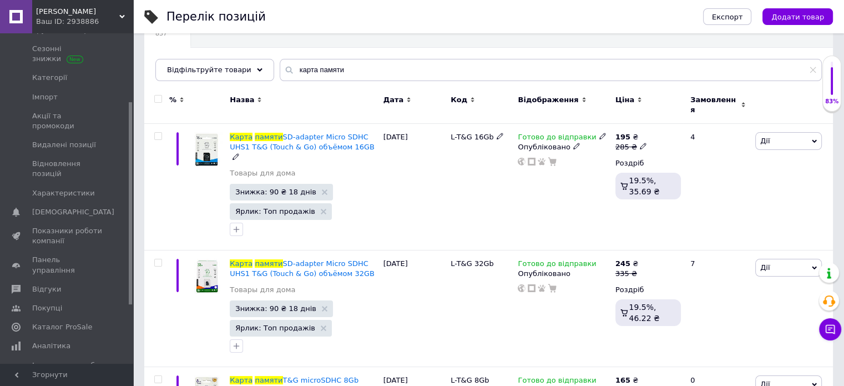
scroll to position [0, 0]
